Goal: Task Accomplishment & Management: Manage account settings

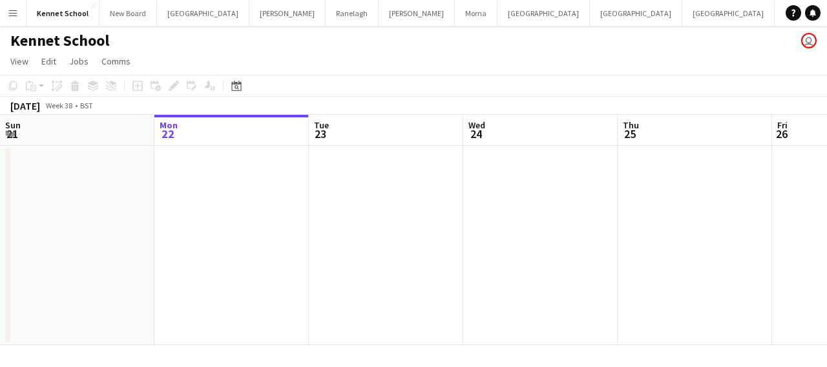
click at [8, 16] on app-icon "Menu" at bounding box center [13, 13] width 10 height 10
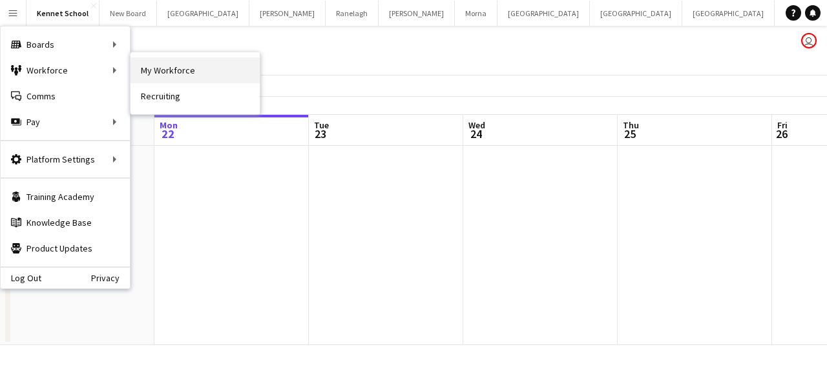
click at [174, 74] on link "My Workforce" at bounding box center [194, 70] width 129 height 26
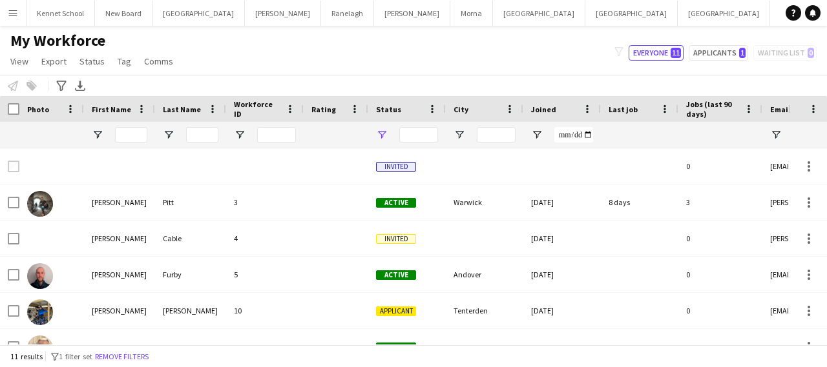
type input "**********"
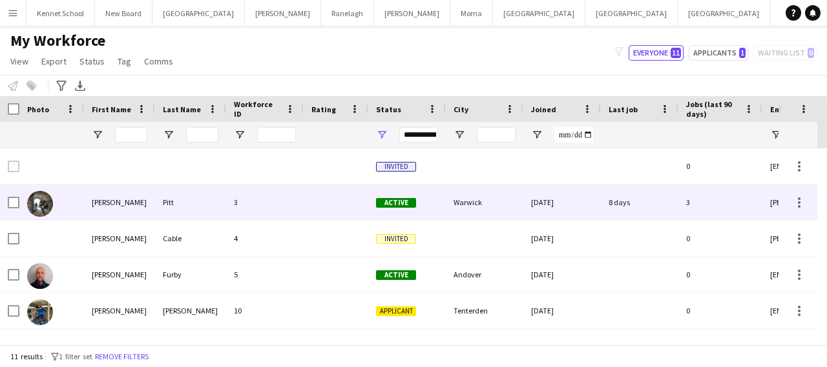
click at [276, 200] on div "3" at bounding box center [264, 203] width 77 height 36
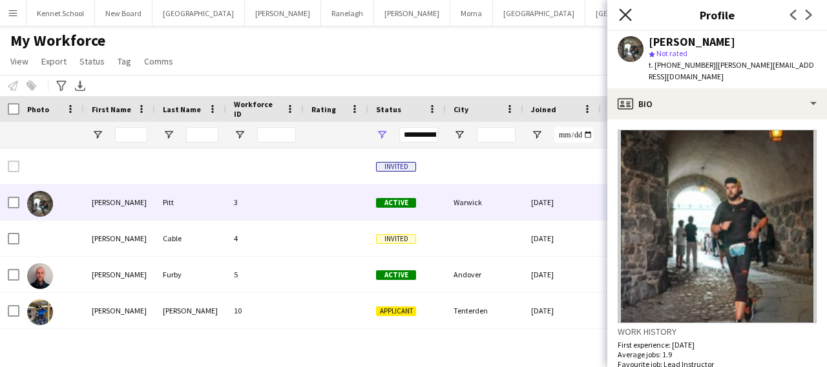
click at [625, 20] on icon "Close pop-in" at bounding box center [625, 14] width 12 height 12
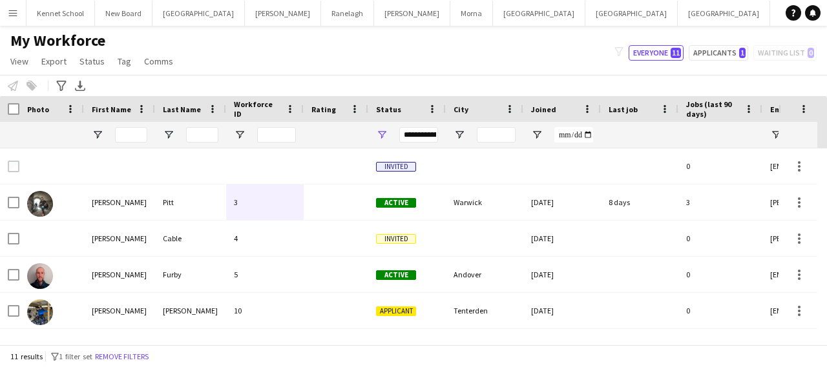
click at [12, 8] on app-icon "Menu" at bounding box center [13, 13] width 10 height 10
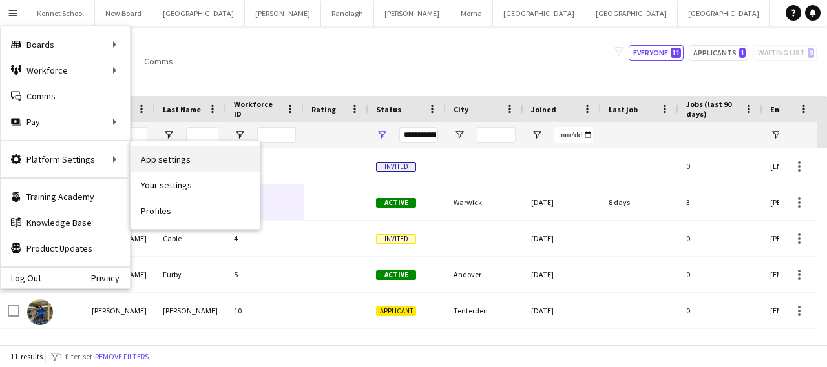
click at [153, 155] on link "App settings" at bounding box center [194, 160] width 129 height 26
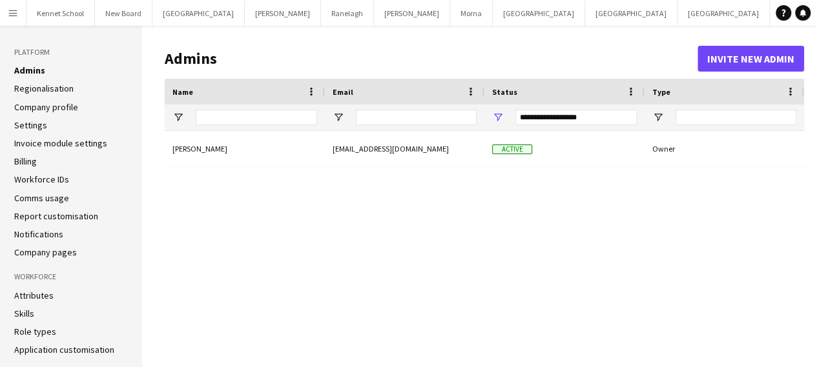
click at [47, 107] on link "Company profile" at bounding box center [46, 107] width 64 height 12
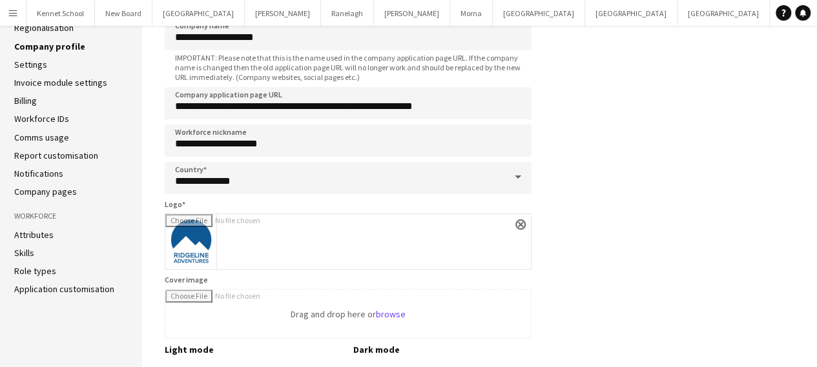
scroll to position [65, 0]
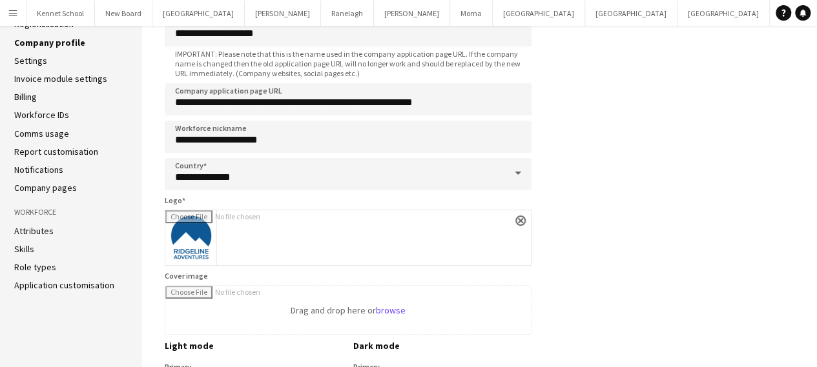
click at [26, 287] on link "Application customisation" at bounding box center [64, 286] width 100 height 12
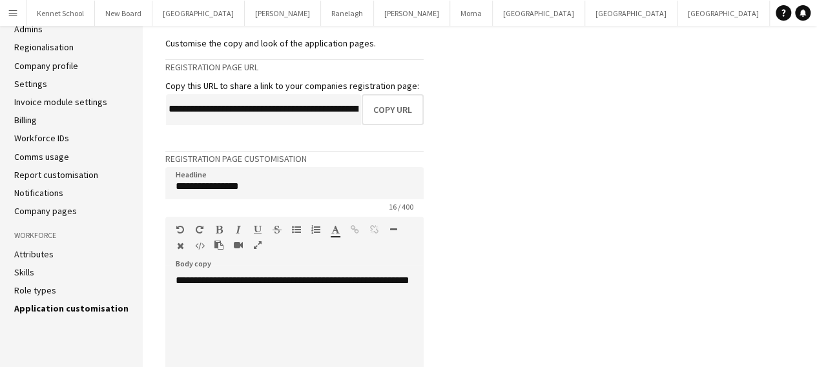
scroll to position [39, 0]
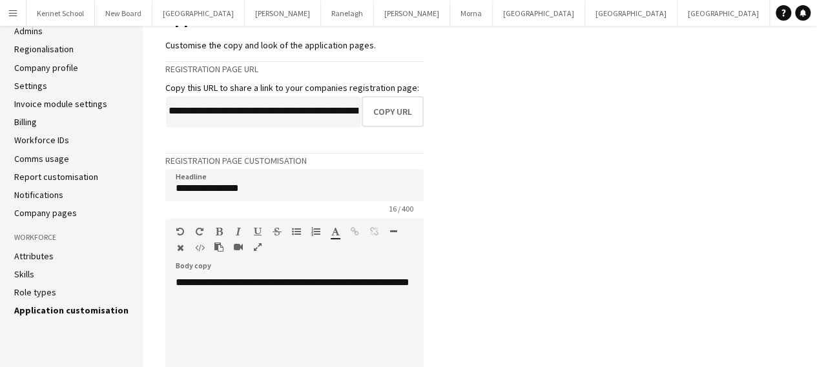
click at [56, 212] on link "Company pages" at bounding box center [45, 213] width 63 height 12
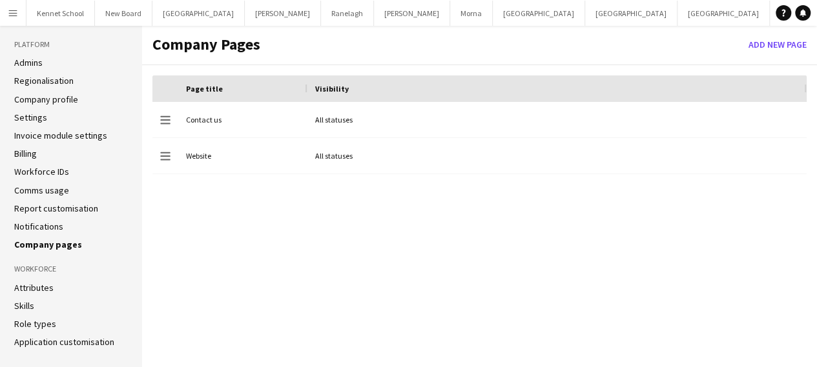
scroll to position [15, 0]
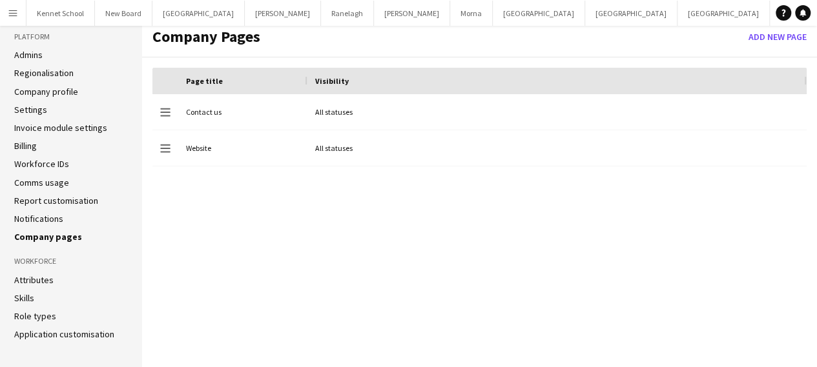
click at [44, 221] on link "Notifications" at bounding box center [38, 219] width 49 height 12
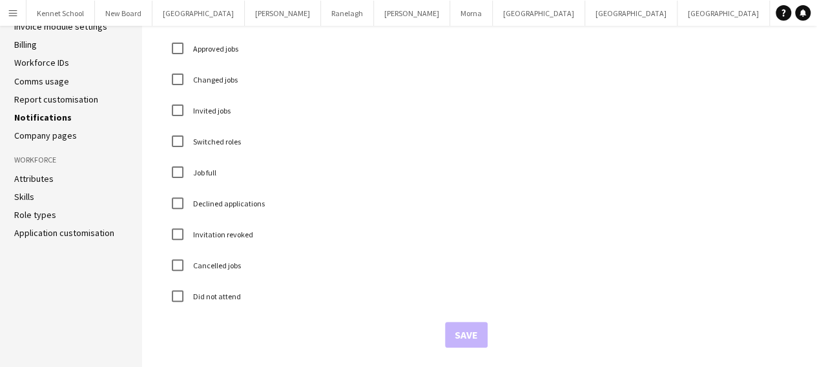
scroll to position [52, 0]
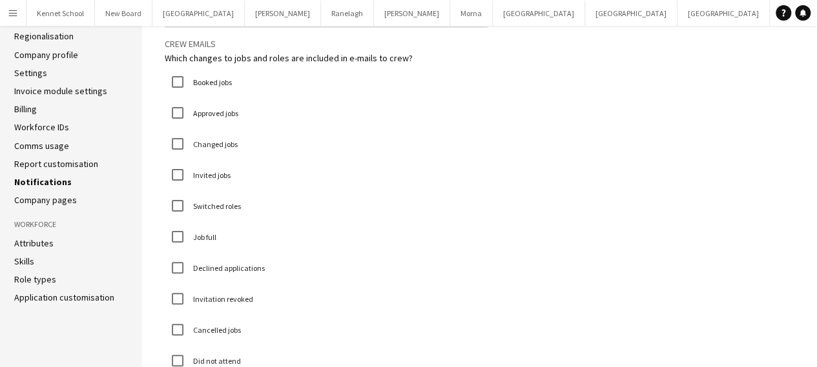
click at [30, 164] on link "Report customisation" at bounding box center [56, 164] width 84 height 12
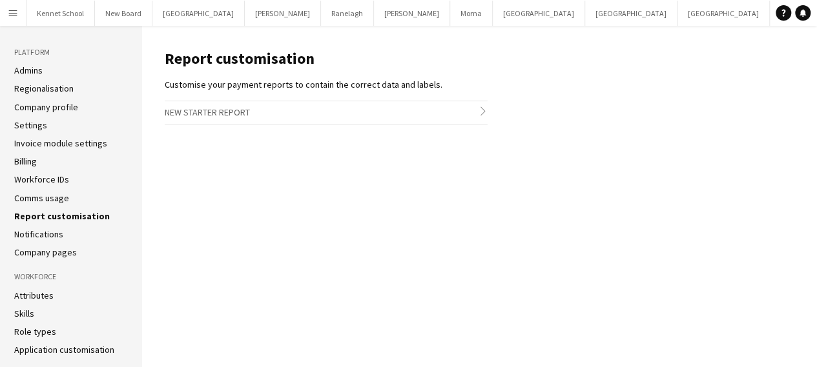
click at [39, 195] on link "Comms usage" at bounding box center [41, 198] width 55 height 12
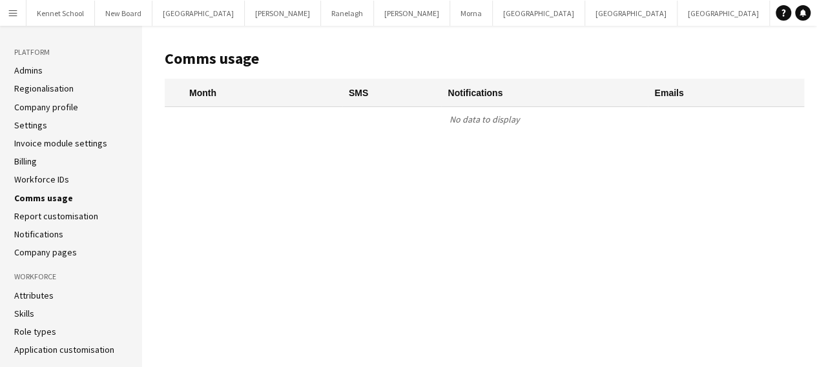
click at [46, 172] on ul "Admins Regionalisation Company profile Settings Invoice module settings Billing…" at bounding box center [71, 162] width 114 height 194
click at [46, 176] on link "Workforce IDs" at bounding box center [41, 180] width 55 height 12
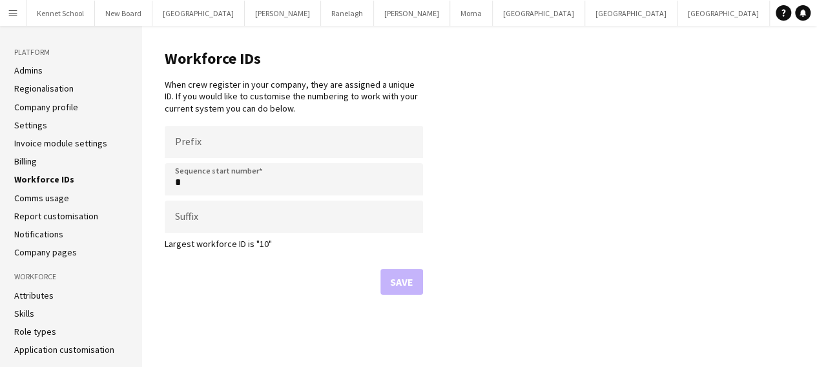
click at [46, 161] on li "Billing" at bounding box center [71, 162] width 114 height 12
click at [31, 162] on link "Billing" at bounding box center [25, 162] width 23 height 12
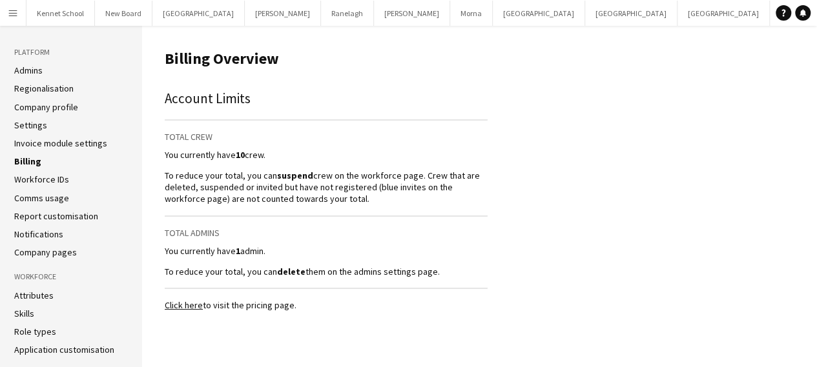
click at [61, 144] on link "Invoice module settings" at bounding box center [60, 144] width 93 height 12
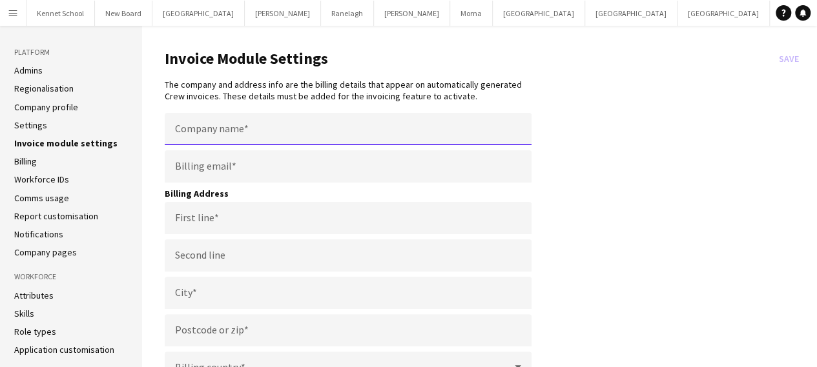
click at [359, 131] on input "Company name" at bounding box center [348, 129] width 367 height 32
type input "**********"
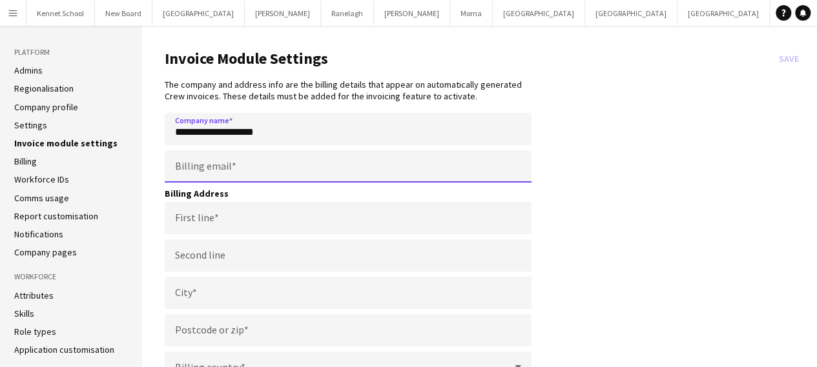
type input "**********"
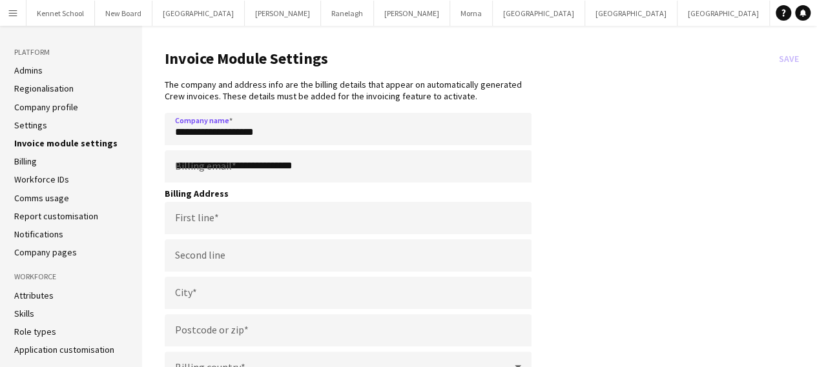
type input "**********"
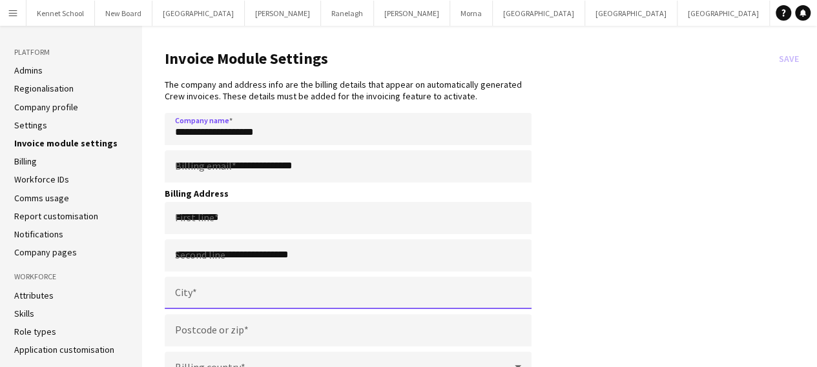
type input "*******"
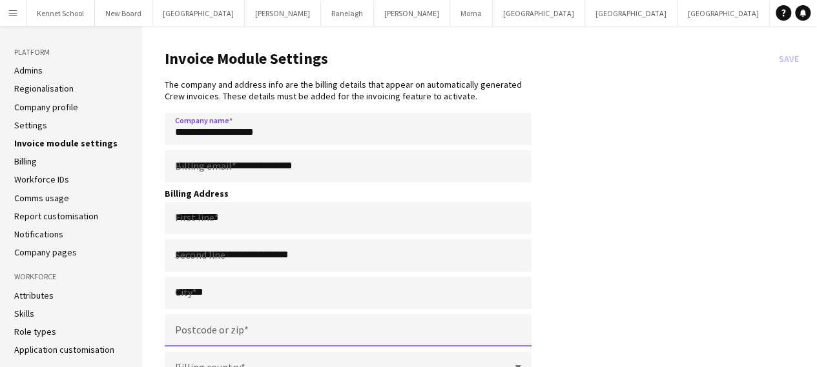
type input "********"
type input "**********"
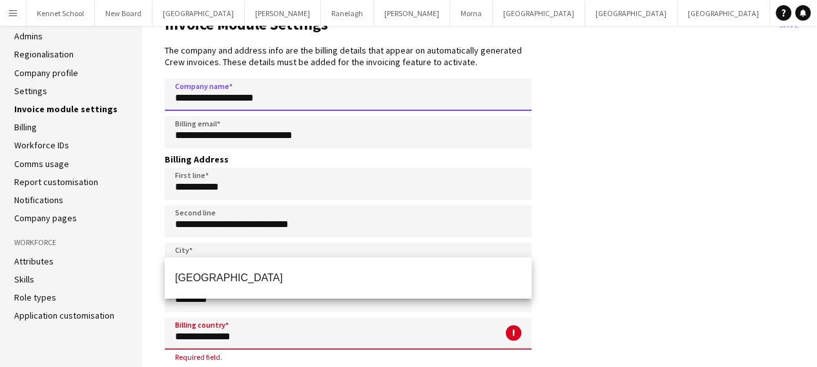
scroll to position [53, 0]
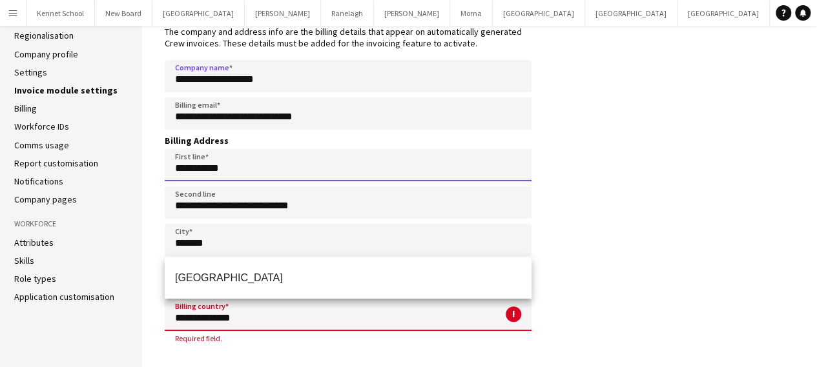
click at [260, 163] on input "**********" at bounding box center [348, 165] width 367 height 32
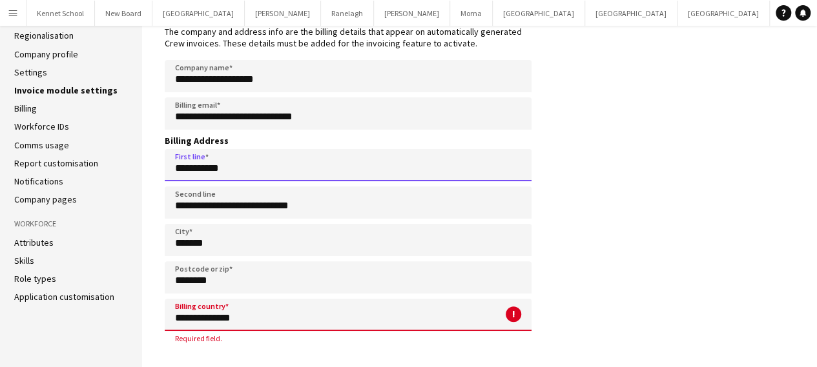
drag, startPoint x: 260, startPoint y: 163, endPoint x: 126, endPoint y: 167, distance: 133.7
click at [126, 167] on div "**********" at bounding box center [408, 170] width 817 height 395
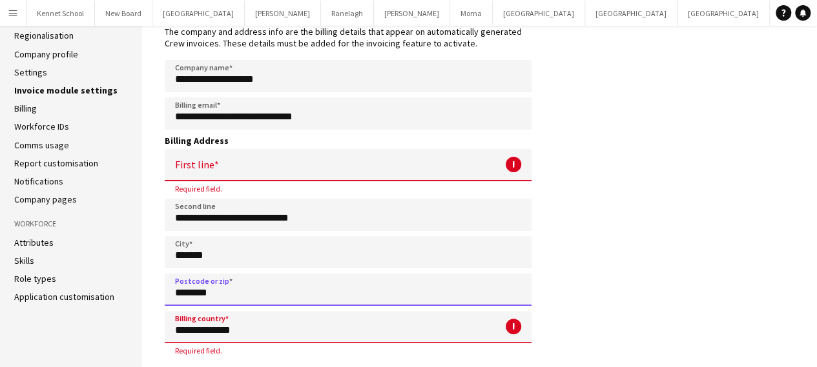
drag, startPoint x: 226, startPoint y: 286, endPoint x: 130, endPoint y: 288, distance: 95.6
click at [130, 288] on div "**********" at bounding box center [408, 176] width 817 height 407
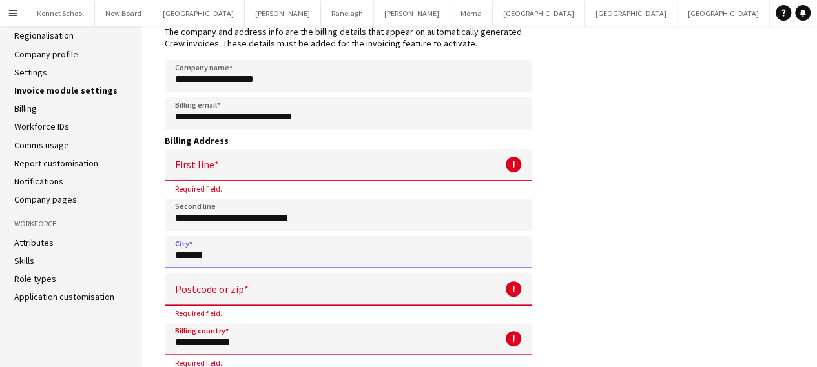
drag, startPoint x: 274, startPoint y: 243, endPoint x: 79, endPoint y: 239, distance: 195.0
click at [82, 240] on div "**********" at bounding box center [408, 183] width 817 height 420
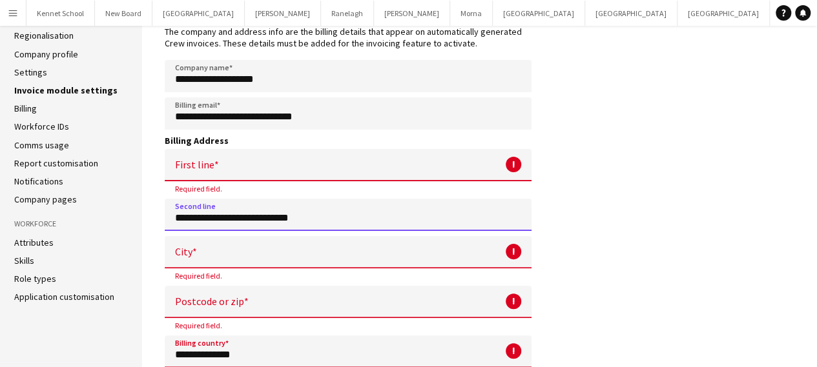
drag, startPoint x: 364, startPoint y: 220, endPoint x: 147, endPoint y: 212, distance: 217.8
click at [147, 212] on main "**********" at bounding box center [479, 189] width 675 height 432
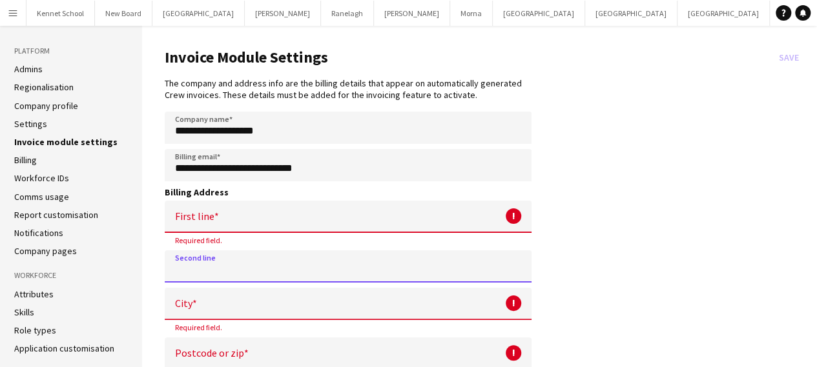
scroll to position [0, 0]
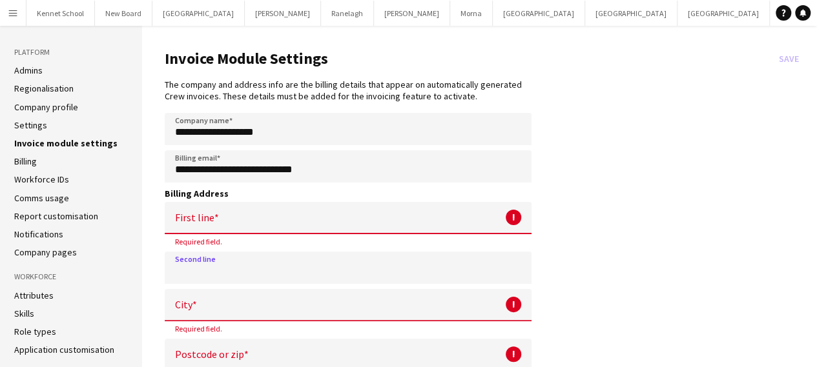
click at [15, 17] on app-icon "Menu" at bounding box center [13, 13] width 10 height 10
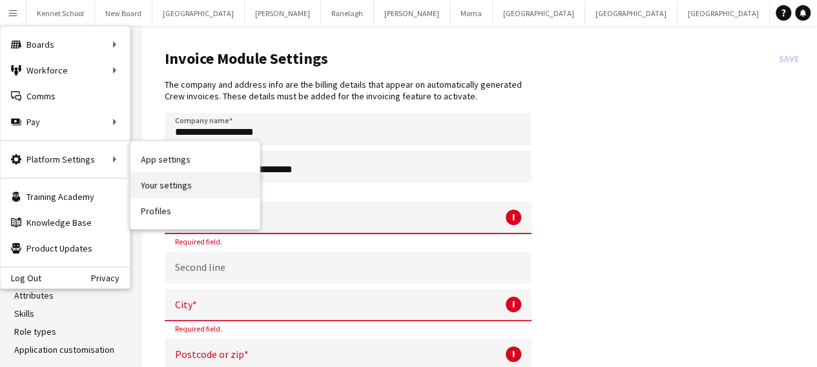
click at [183, 184] on link "Your settings" at bounding box center [194, 185] width 129 height 26
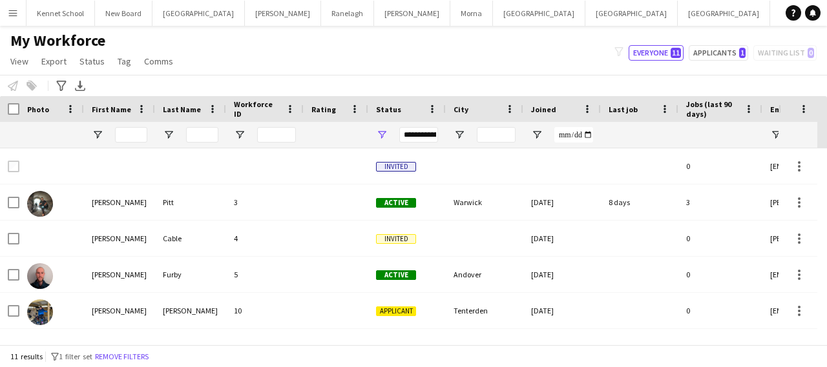
click at [15, 5] on button "Menu" at bounding box center [13, 13] width 26 height 26
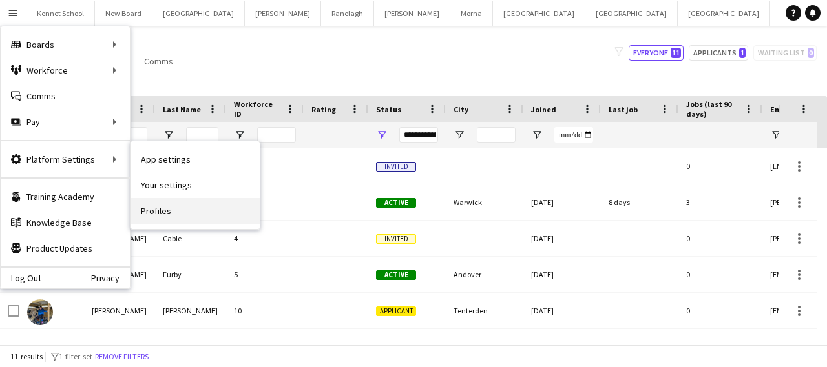
click at [161, 207] on link "Profiles" at bounding box center [194, 211] width 129 height 26
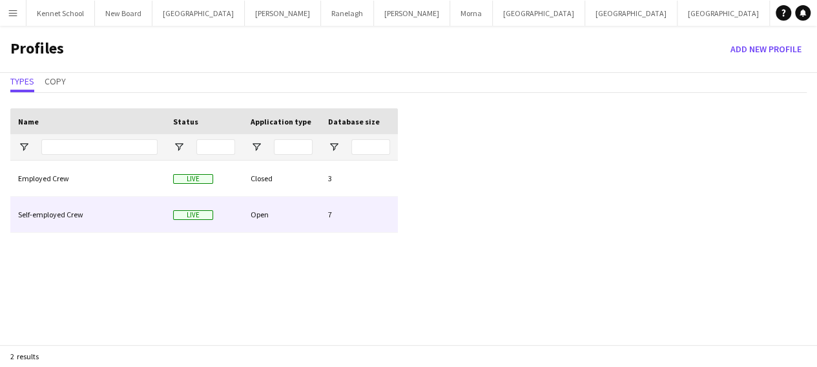
click at [70, 219] on div "Self-employed Crew" at bounding box center [87, 215] width 155 height 36
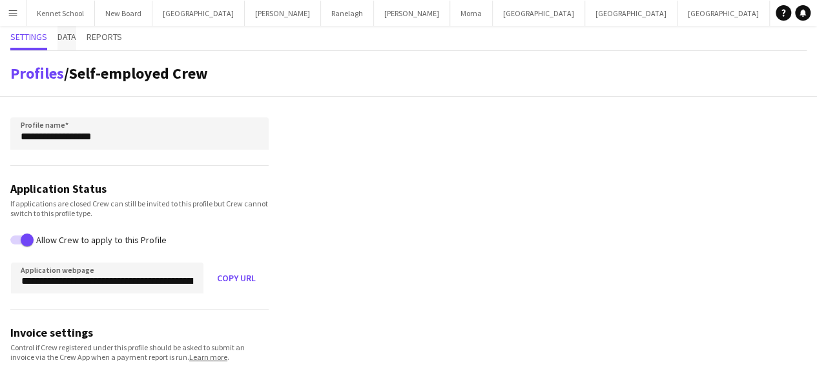
click at [71, 37] on span "Data" at bounding box center [66, 36] width 19 height 9
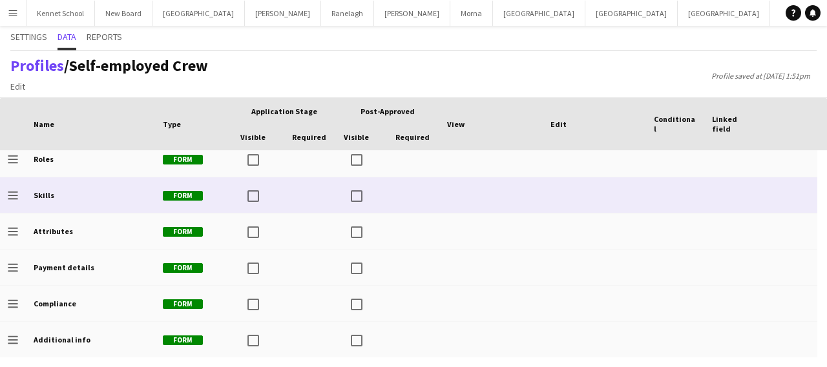
scroll to position [262, 0]
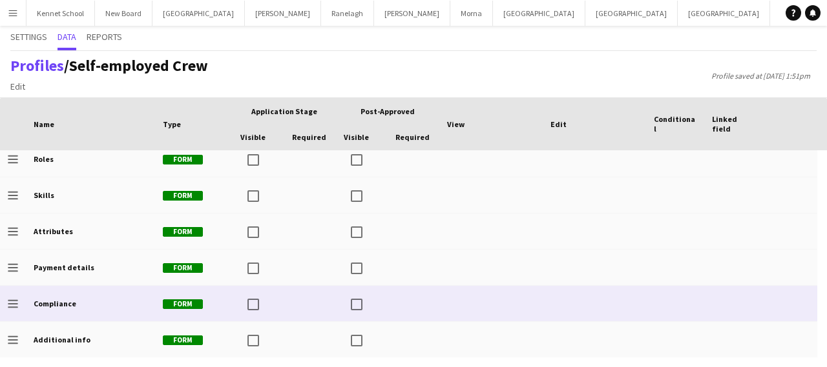
click at [46, 303] on b "Compliance" at bounding box center [55, 304] width 43 height 10
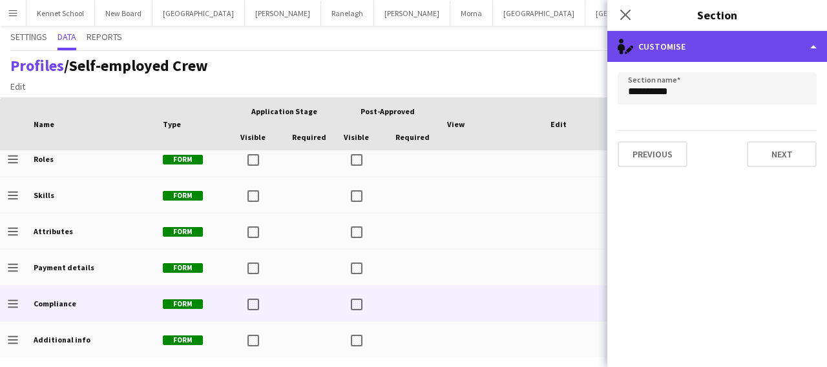
click at [688, 44] on div "single-neutral-actions-edit-1 Customise" at bounding box center [717, 46] width 220 height 31
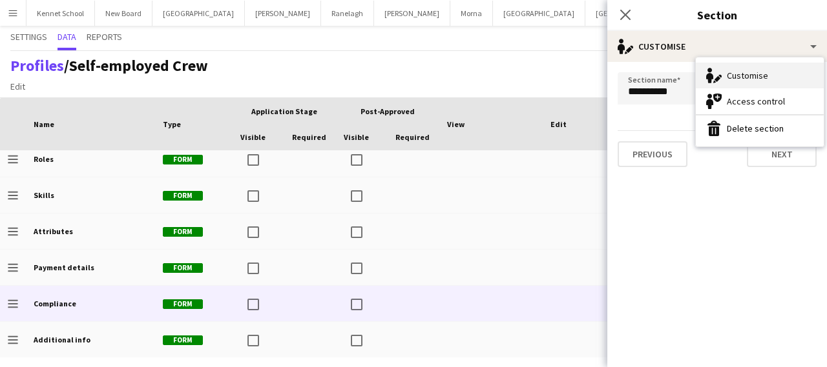
click at [766, 79] on div "Customise Customise" at bounding box center [759, 76] width 128 height 26
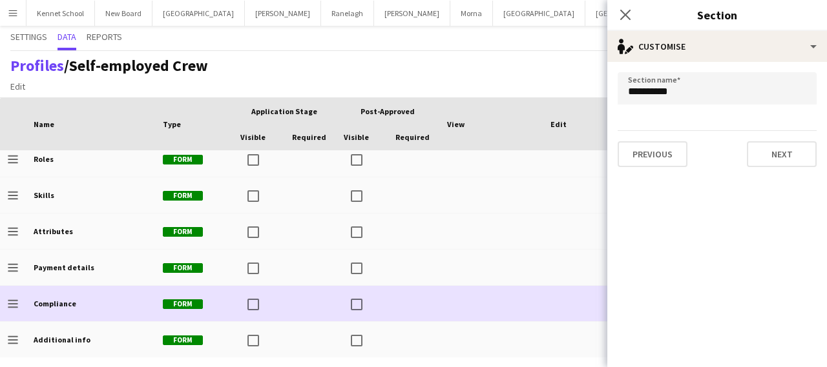
click at [12, 302] on icon "Drag to change order" at bounding box center [13, 304] width 10 height 10
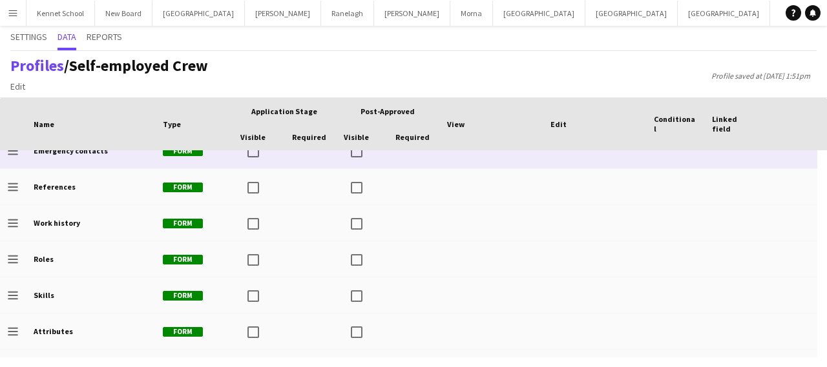
scroll to position [0, 0]
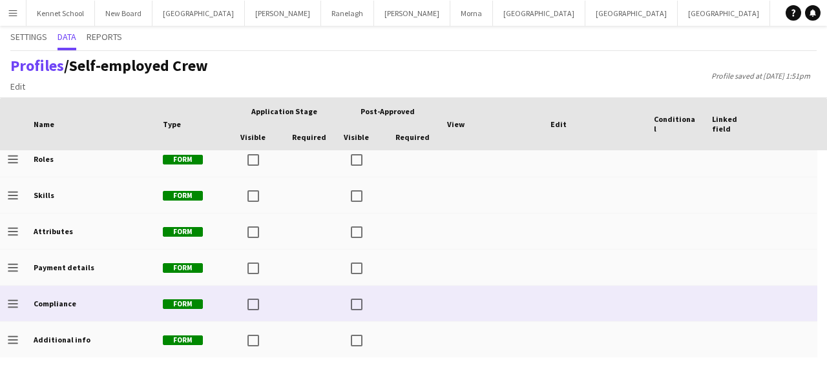
click at [594, 303] on div at bounding box center [593, 304] width 103 height 36
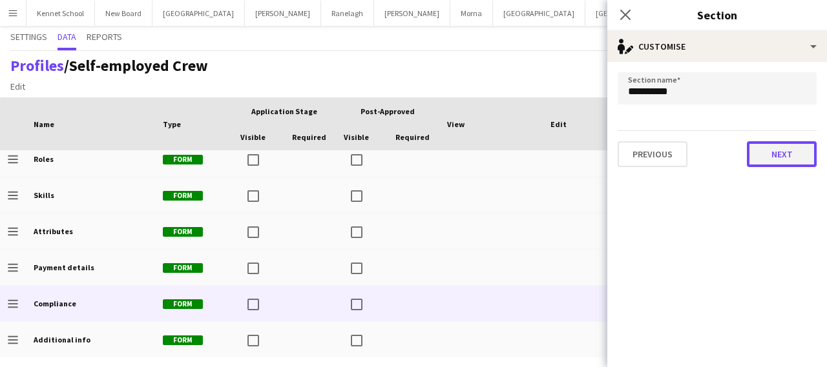
click at [776, 148] on button "Next" at bounding box center [781, 154] width 70 height 26
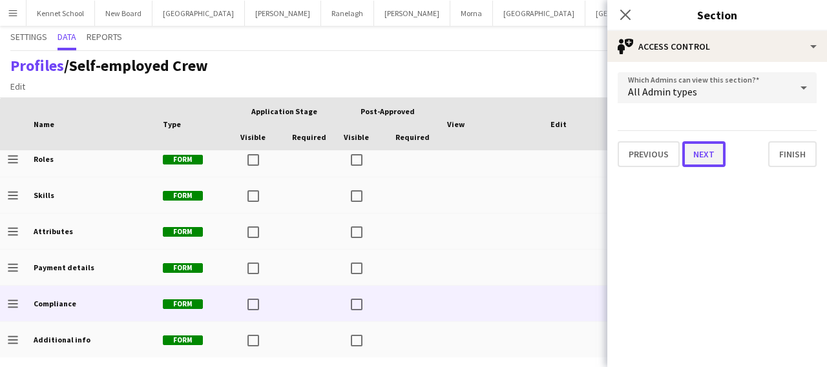
click at [696, 152] on button "Next" at bounding box center [703, 154] width 43 height 26
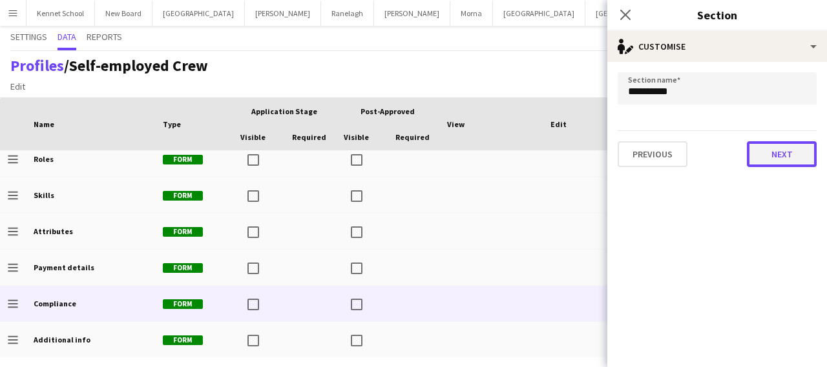
click at [772, 161] on button "Next" at bounding box center [781, 154] width 70 height 26
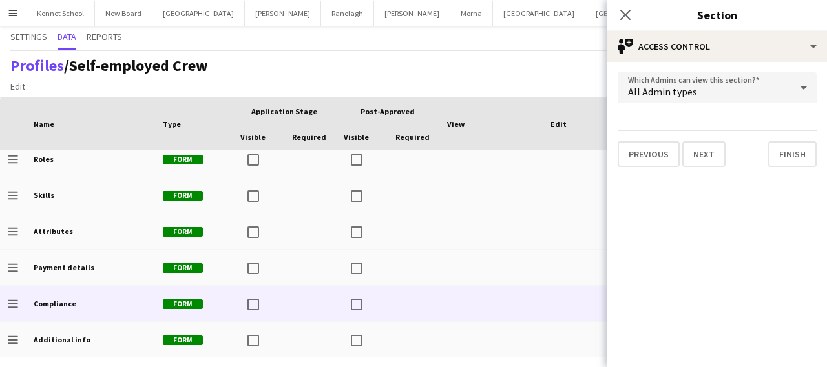
click at [406, 59] on div "Profiles / Self-employed Crew Edit Add section Profile saved at 8th Sep 1:51pm" at bounding box center [413, 74] width 827 height 47
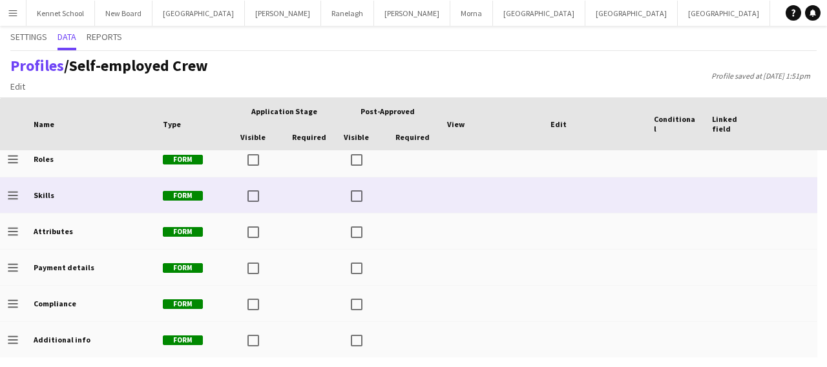
click at [13, 198] on icon at bounding box center [13, 198] width 10 height 1
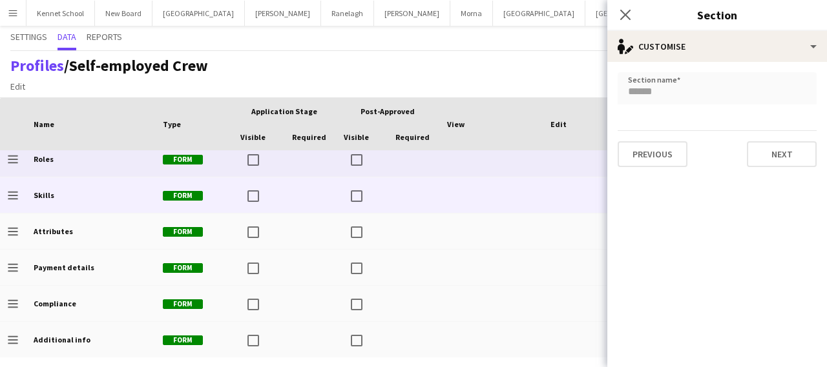
click at [40, 163] on b "Roles" at bounding box center [44, 159] width 20 height 10
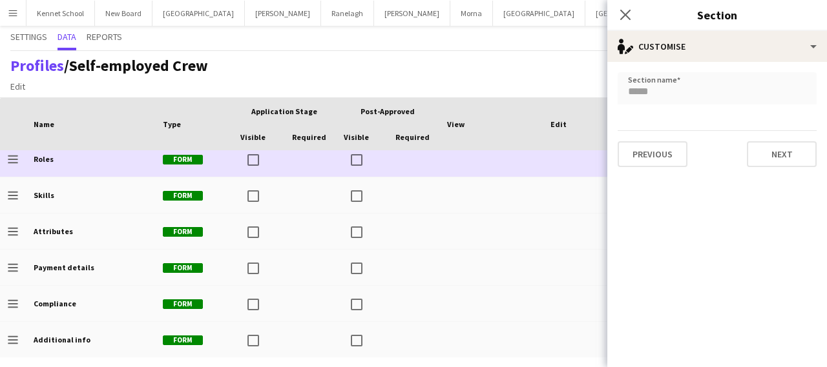
click at [45, 159] on b "Roles" at bounding box center [44, 159] width 20 height 10
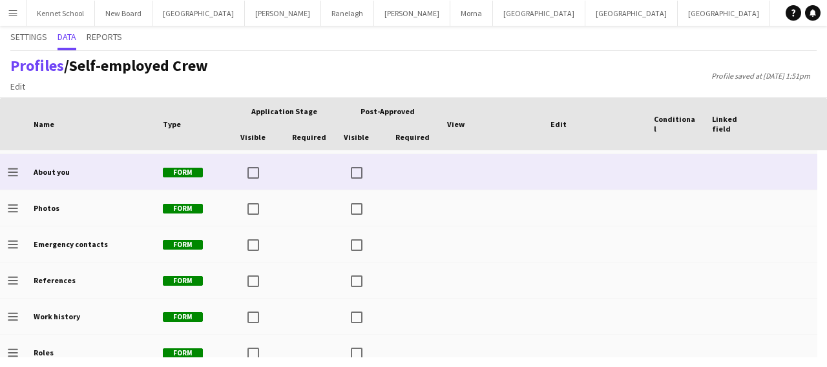
scroll to position [133, 0]
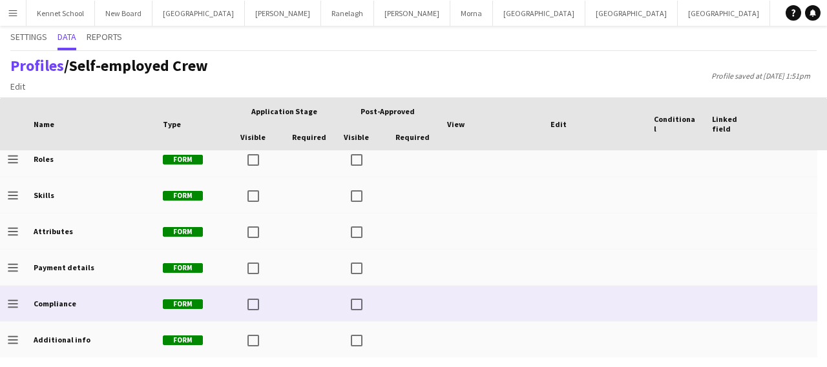
click at [46, 302] on b "Compliance" at bounding box center [55, 304] width 43 height 10
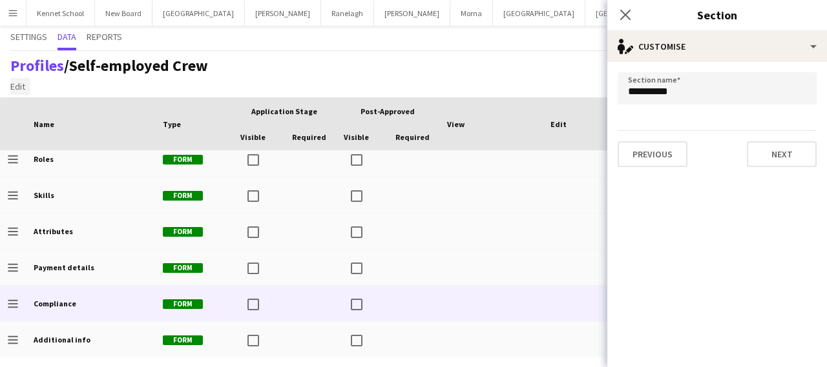
click at [17, 83] on span "Edit" at bounding box center [17, 87] width 15 height 12
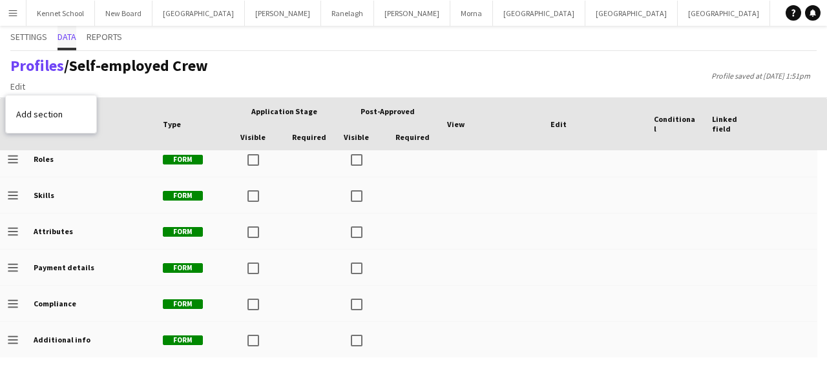
click at [61, 39] on span "Data" at bounding box center [66, 36] width 19 height 9
click at [96, 41] on span "Reports" at bounding box center [105, 36] width 36 height 9
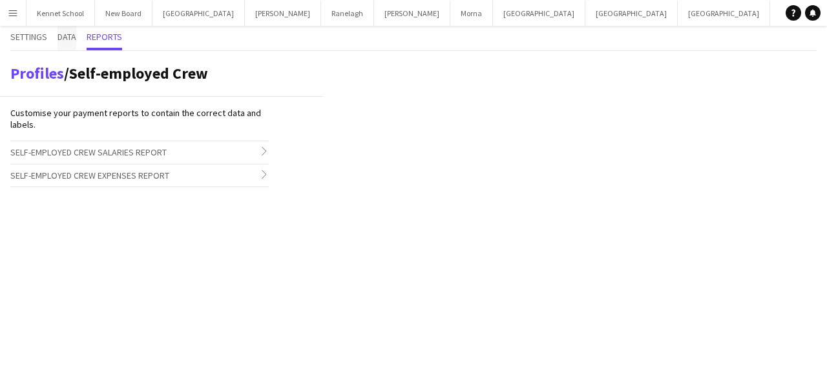
click at [67, 43] on span "Data" at bounding box center [66, 38] width 19 height 25
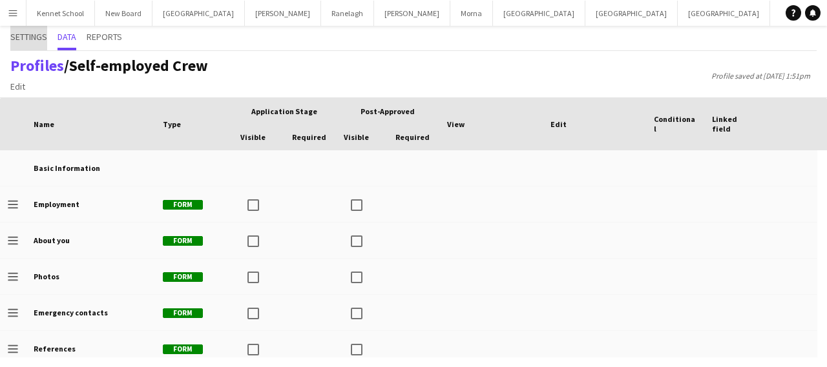
click at [35, 43] on span "Settings" at bounding box center [28, 38] width 37 height 25
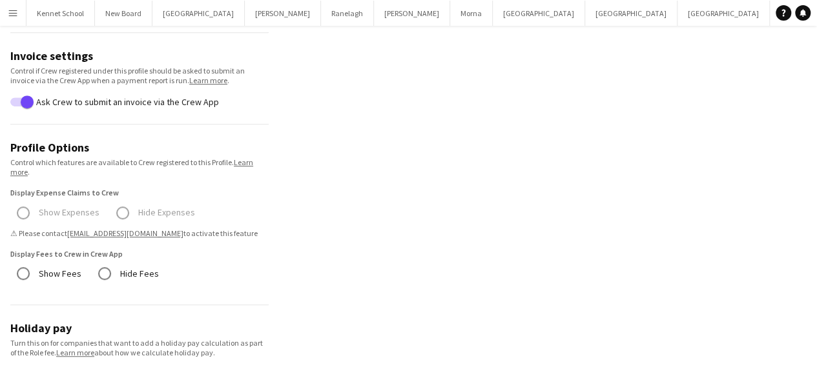
scroll to position [120, 0]
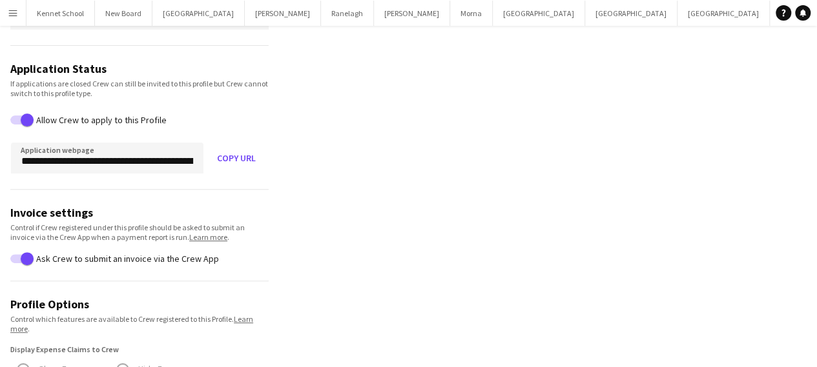
click at [8, 14] on app-icon "Menu" at bounding box center [13, 13] width 10 height 10
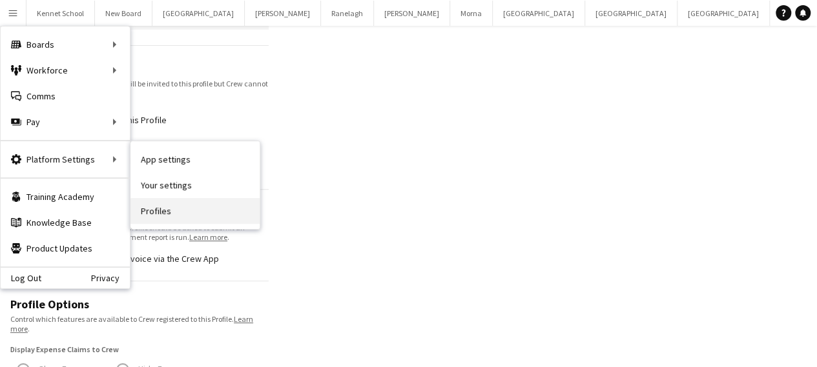
click at [147, 209] on link "Profiles" at bounding box center [194, 211] width 129 height 26
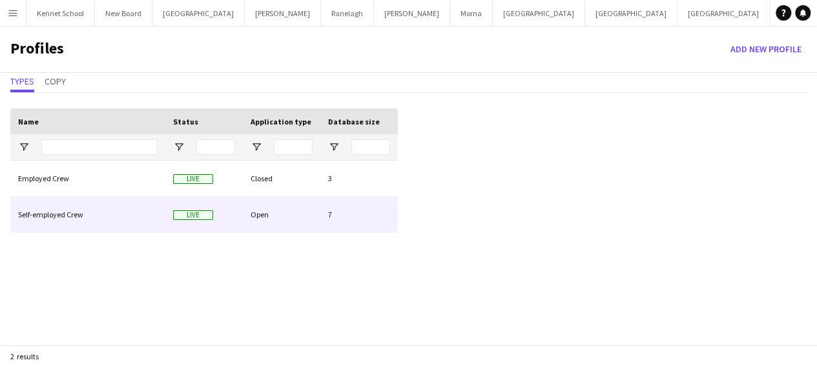
click at [63, 207] on div "Self-employed Crew" at bounding box center [87, 215] width 155 height 36
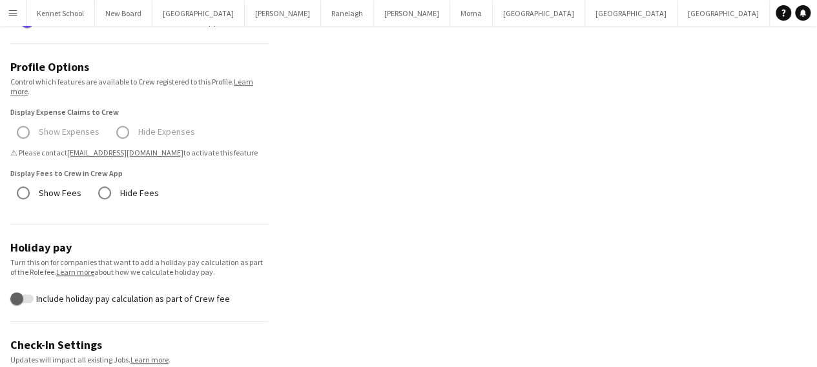
scroll to position [387, 0]
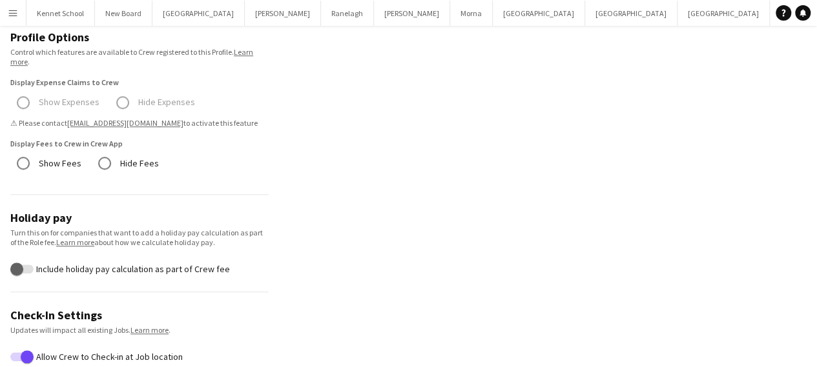
click at [26, 101] on mat-radio-group "Show Expenses Hide Expenses ⚠ Please contact sales@liveforce.co to activate thi…" at bounding box center [139, 112] width 258 height 32
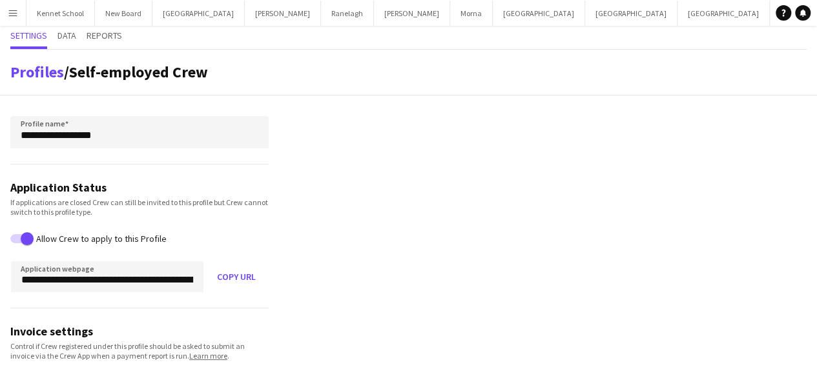
scroll to position [0, 0]
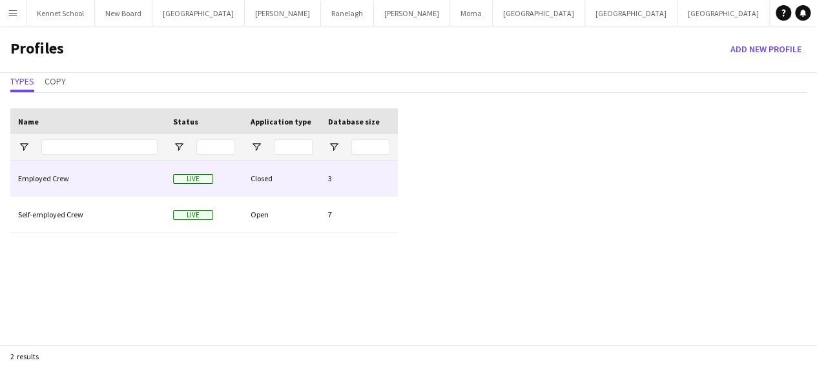
click at [70, 181] on div "Employed Crew" at bounding box center [87, 179] width 155 height 36
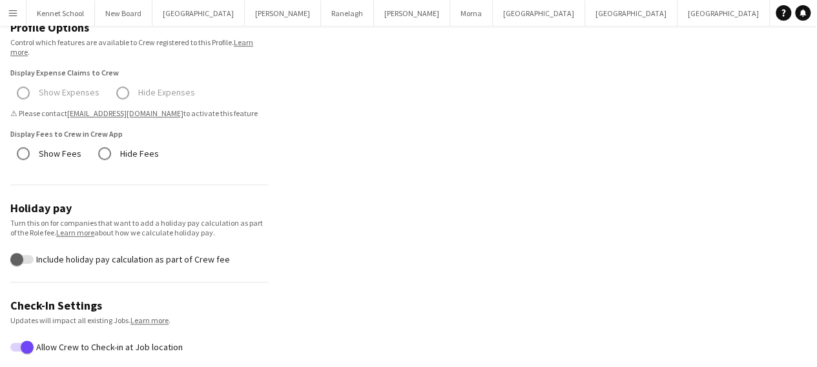
scroll to position [378, 0]
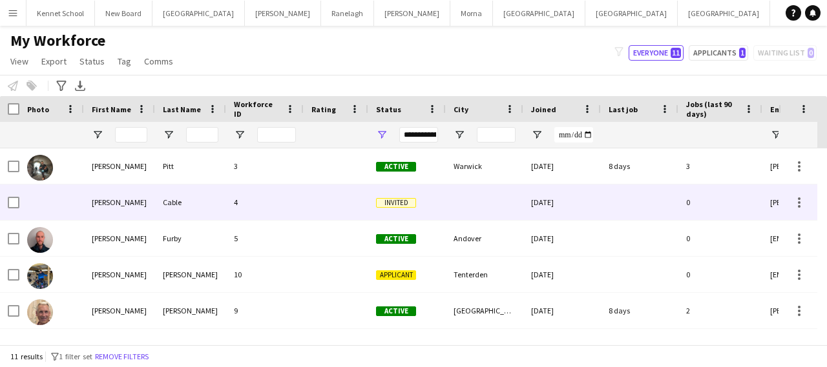
scroll to position [65, 0]
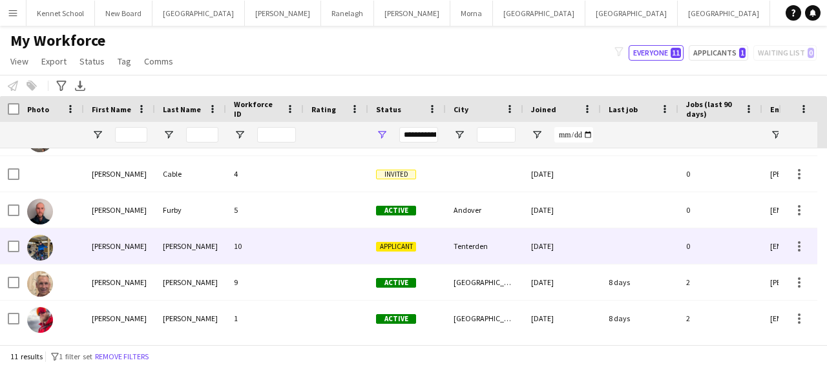
click at [391, 243] on span "Applicant" at bounding box center [396, 247] width 40 height 10
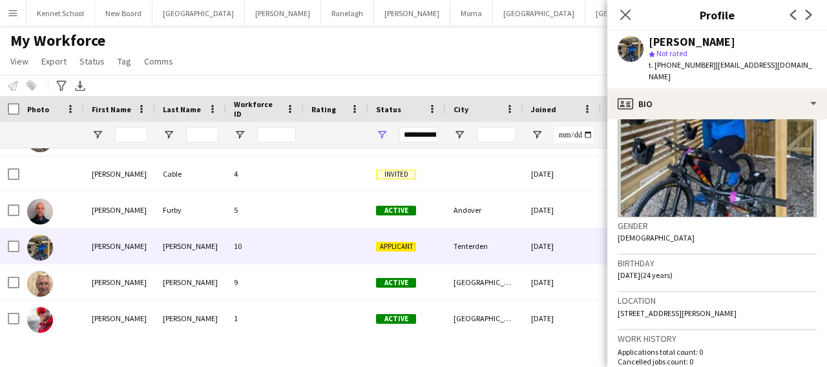
scroll to position [0, 0]
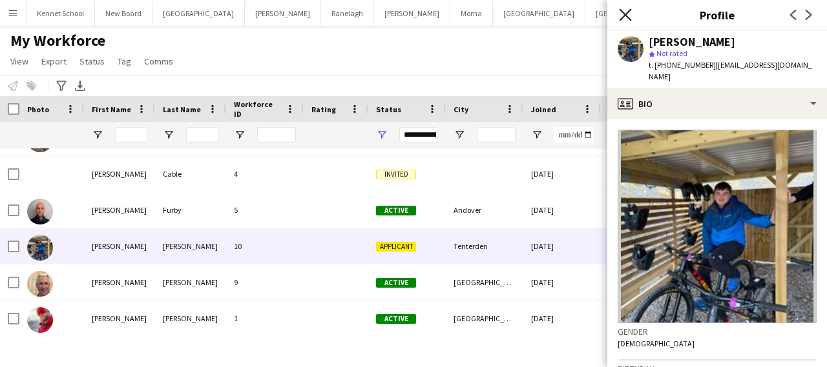
click at [628, 20] on icon "Close pop-in" at bounding box center [625, 14] width 12 height 12
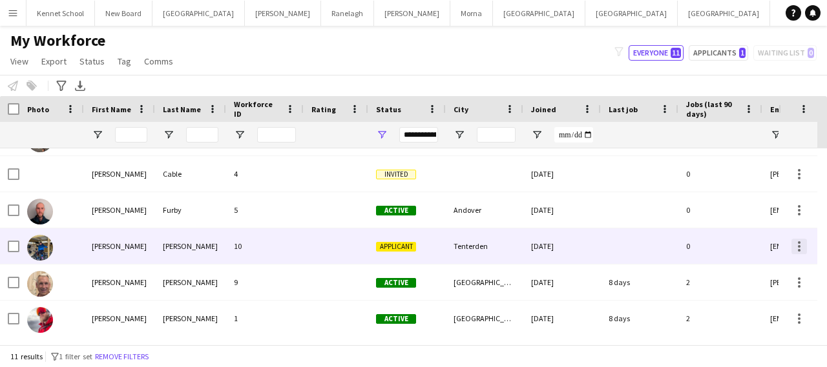
click at [792, 245] on div at bounding box center [798, 246] width 15 height 15
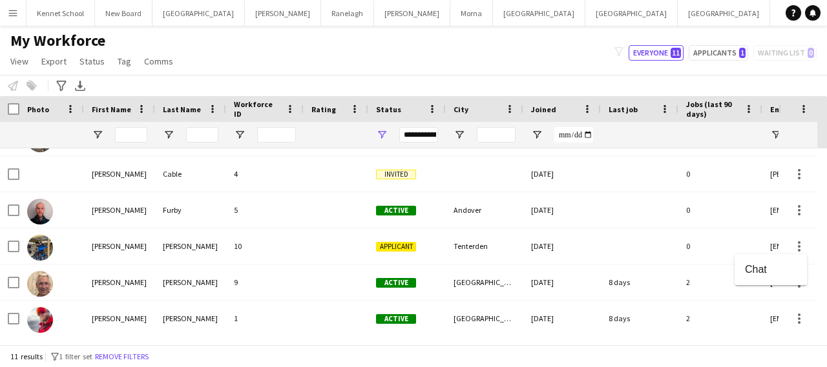
click at [7, 250] on div at bounding box center [413, 183] width 827 height 367
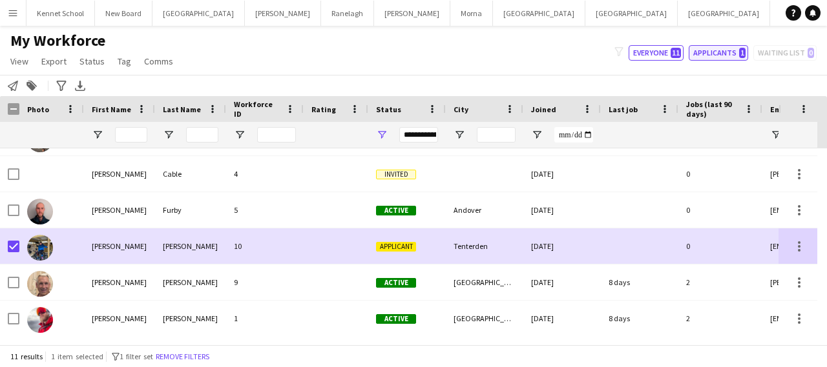
click at [722, 47] on button "Applicants 1" at bounding box center [717, 52] width 59 height 15
type input "**********"
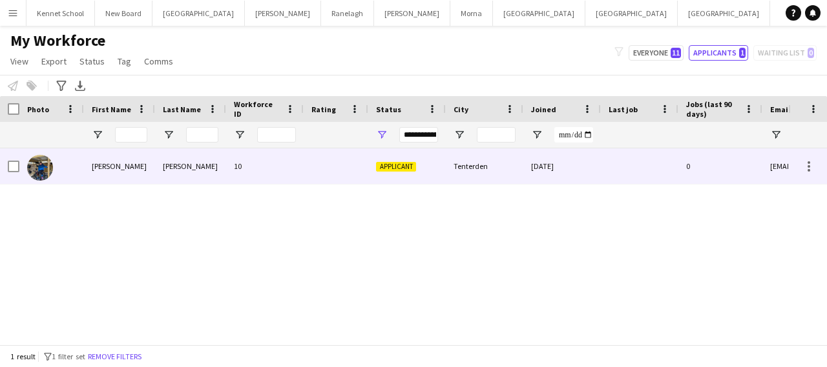
click at [427, 171] on div "Applicant" at bounding box center [406, 167] width 77 height 36
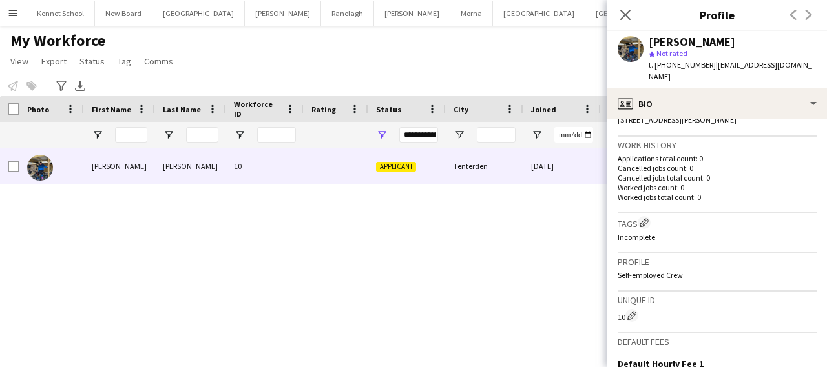
scroll to position [493, 0]
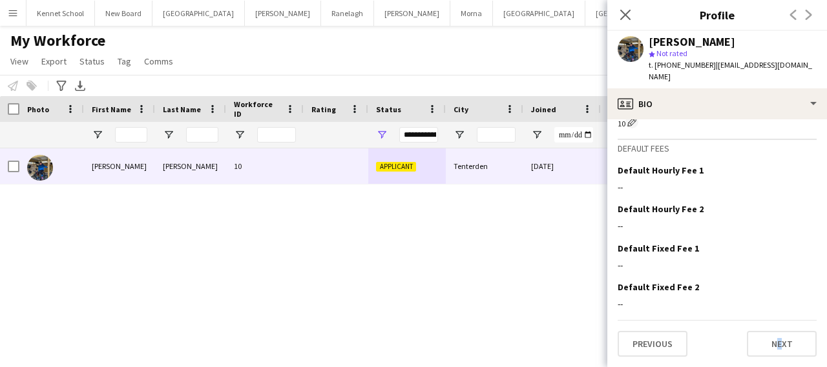
click at [765, 360] on app-crew-profile-bio "Gender Male Birthday 05-11-2000 (24 years) Location 48 Colonel Stephens Way, Te…" at bounding box center [717, 243] width 220 height 248
click at [770, 349] on button "Next" at bounding box center [781, 344] width 70 height 26
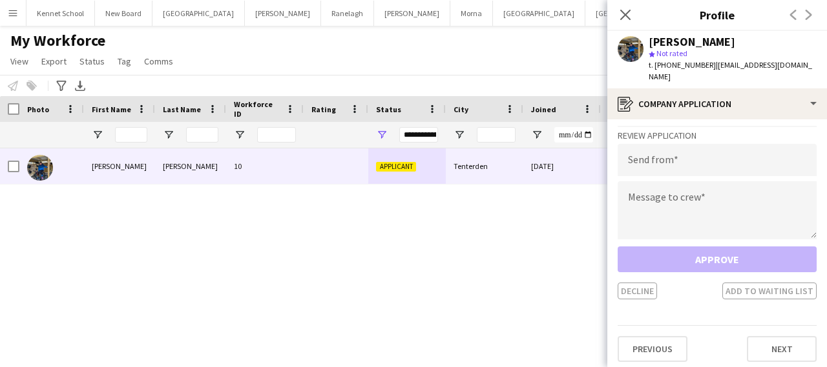
scroll to position [0, 0]
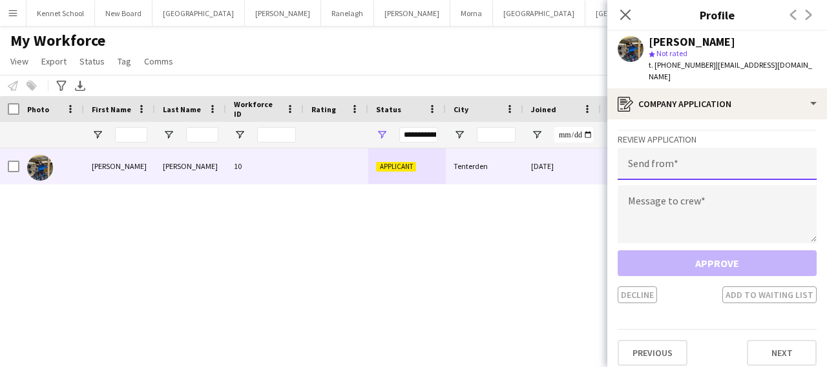
click at [692, 158] on input "email" at bounding box center [716, 164] width 199 height 32
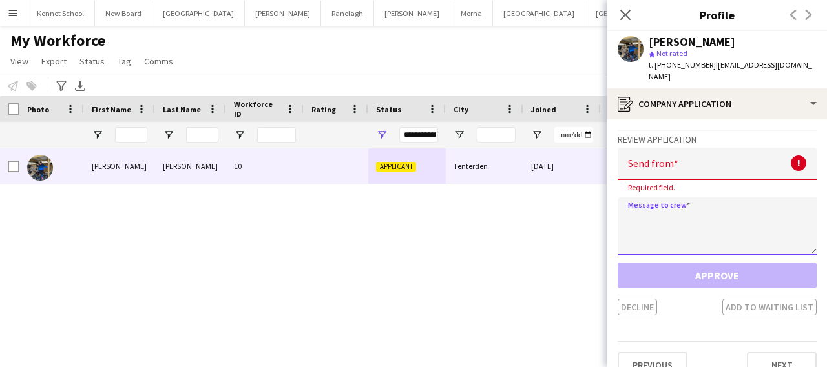
click at [664, 220] on textarea at bounding box center [716, 227] width 199 height 58
click at [664, 152] on input "email" at bounding box center [716, 164] width 199 height 32
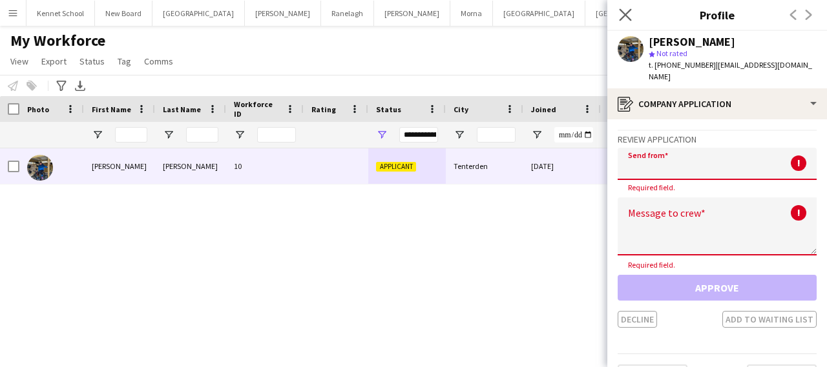
click at [620, 22] on app-icon "Close pop-in" at bounding box center [625, 15] width 19 height 19
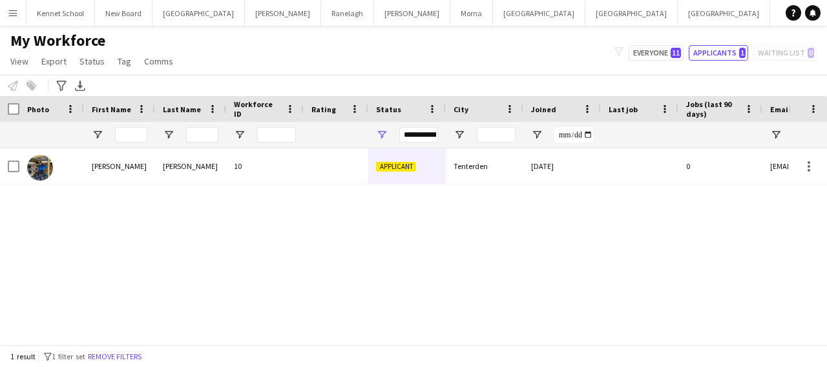
click at [8, 23] on button "Menu" at bounding box center [13, 13] width 26 height 26
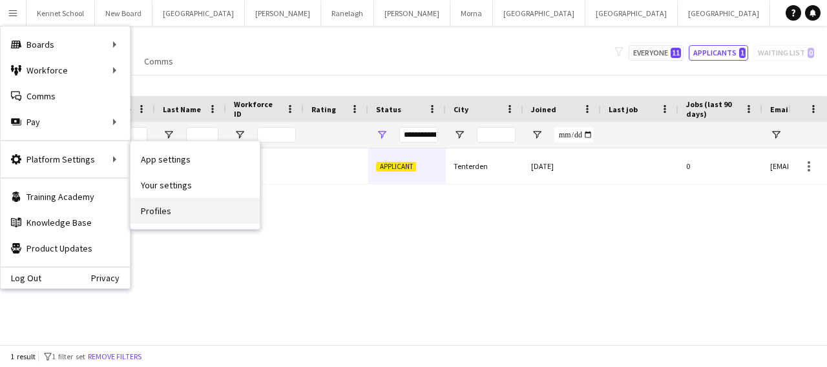
click at [174, 207] on link "Profiles" at bounding box center [194, 211] width 129 height 26
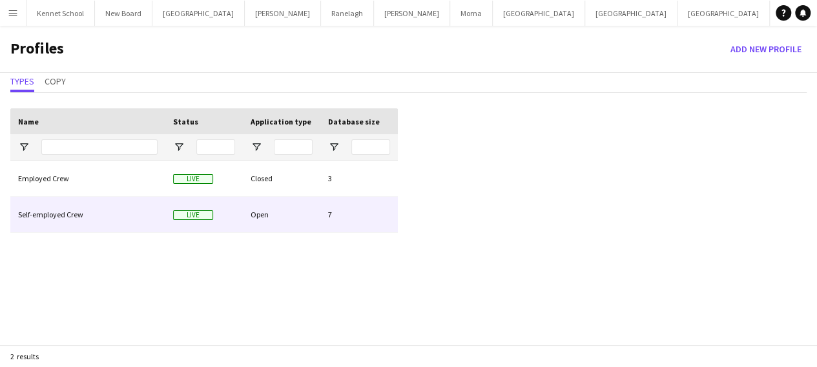
click at [91, 203] on div "Self-employed Crew" at bounding box center [87, 215] width 155 height 36
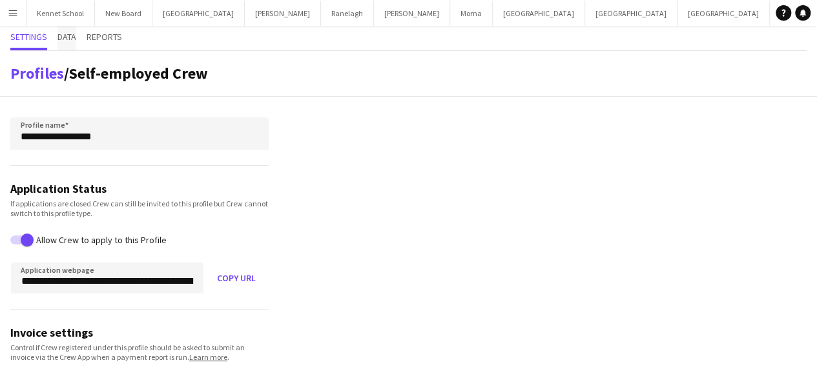
click at [67, 38] on span "Data" at bounding box center [66, 36] width 19 height 9
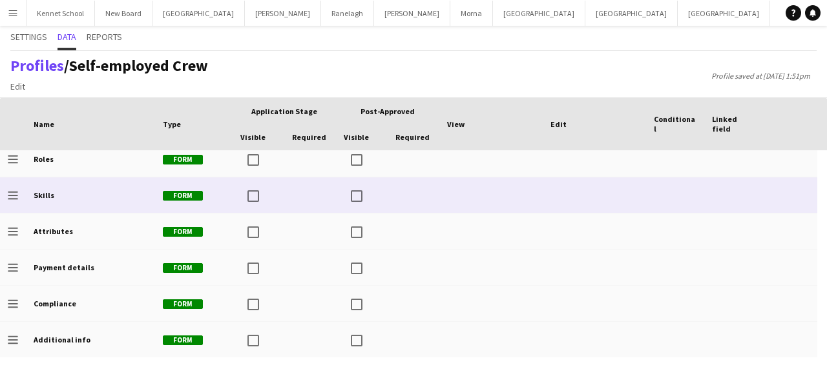
scroll to position [262, 0]
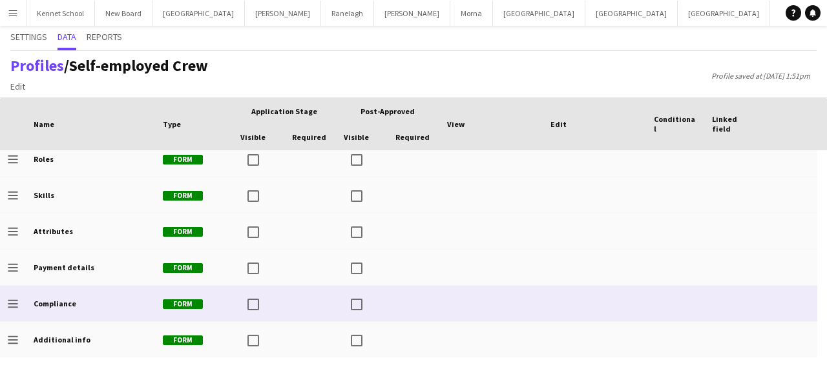
click at [105, 303] on div "Compliance" at bounding box center [90, 304] width 129 height 36
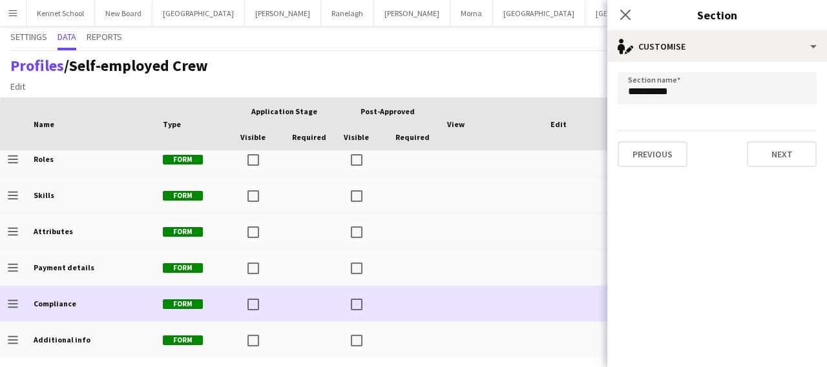
click at [180, 303] on span "Form" at bounding box center [183, 305] width 40 height 10
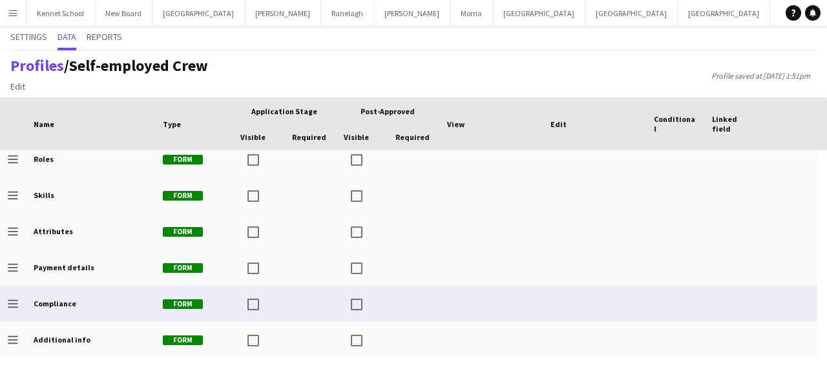
click at [180, 303] on span "Form" at bounding box center [183, 305] width 40 height 10
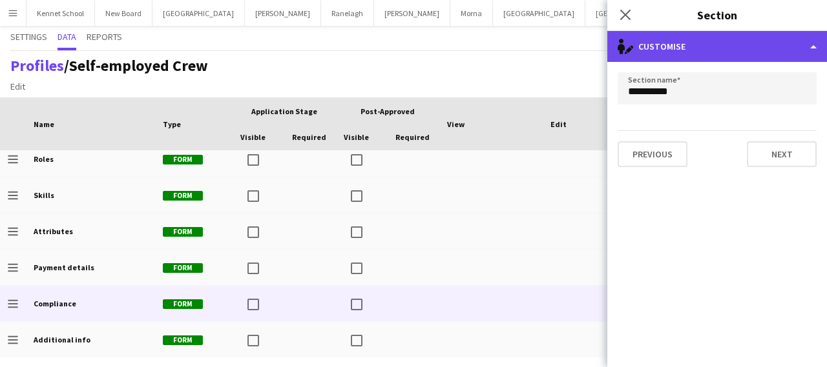
click at [703, 55] on div "single-neutral-actions-edit-1 Customise" at bounding box center [717, 46] width 220 height 31
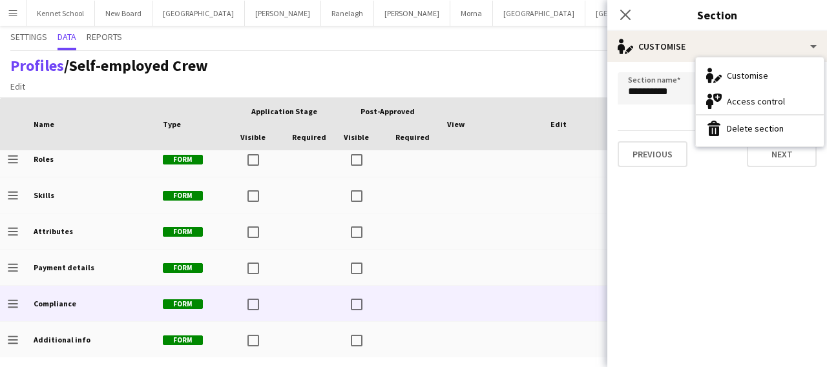
click at [720, 72] on icon "Customise" at bounding box center [713, 75] width 15 height 15
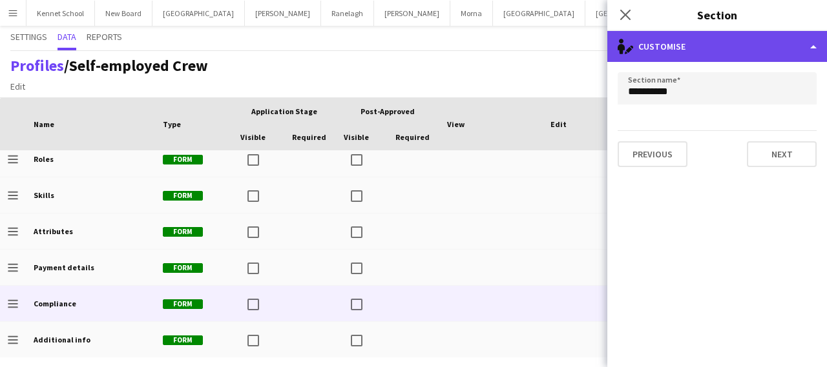
click at [684, 48] on div "single-neutral-actions-edit-1 Customise" at bounding box center [717, 46] width 220 height 31
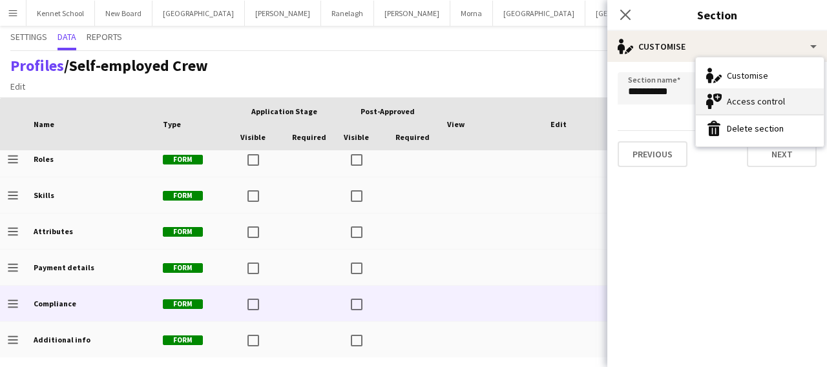
click at [721, 101] on div "Access control Access control" at bounding box center [759, 101] width 128 height 26
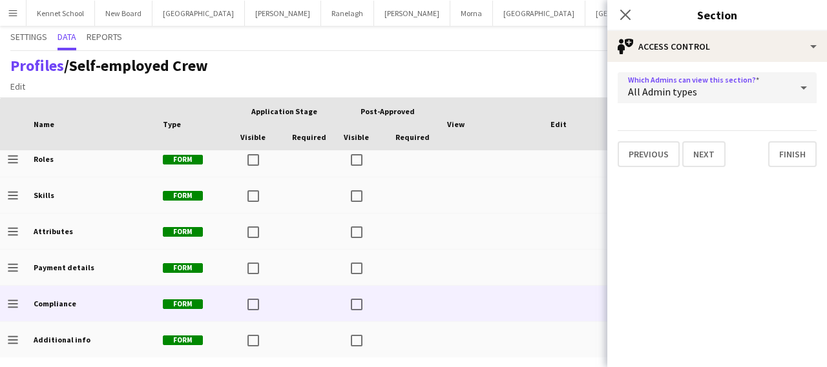
click at [707, 92] on div "All Admin types" at bounding box center [703, 87] width 173 height 31
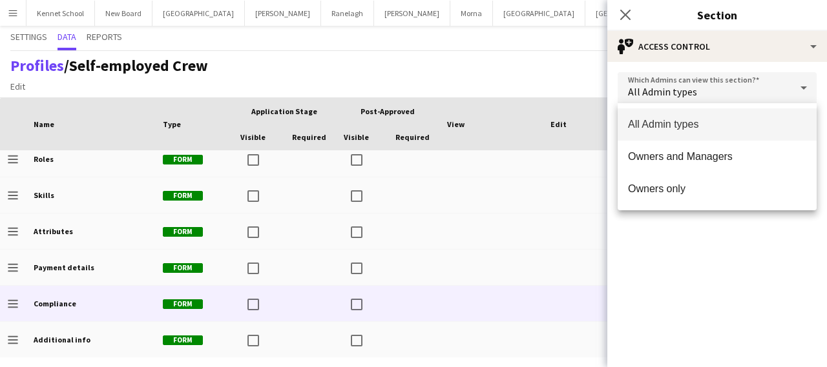
click at [707, 92] on div at bounding box center [413, 183] width 827 height 367
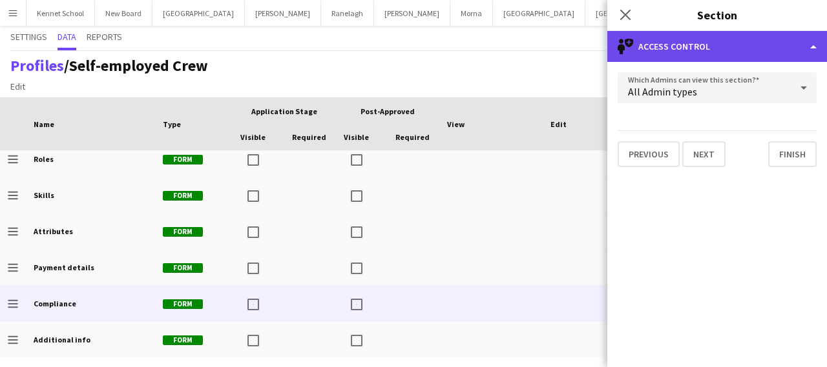
click at [695, 41] on div "single-neutral-shield Access control" at bounding box center [717, 46] width 220 height 31
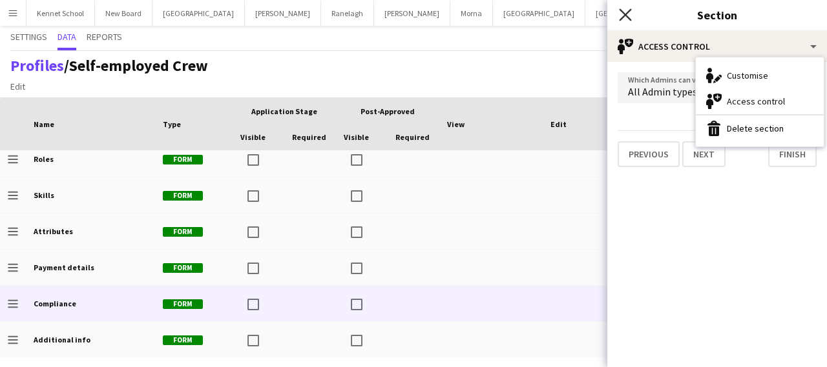
click at [626, 19] on icon "Close pop-in" at bounding box center [625, 14] width 12 height 12
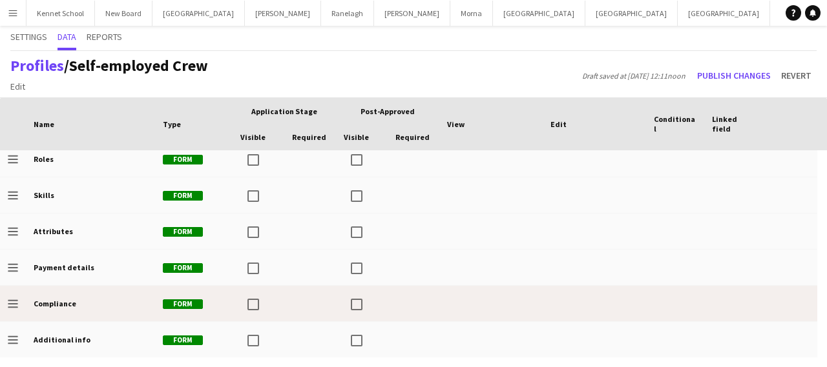
click at [582, 298] on div at bounding box center [593, 304] width 103 height 36
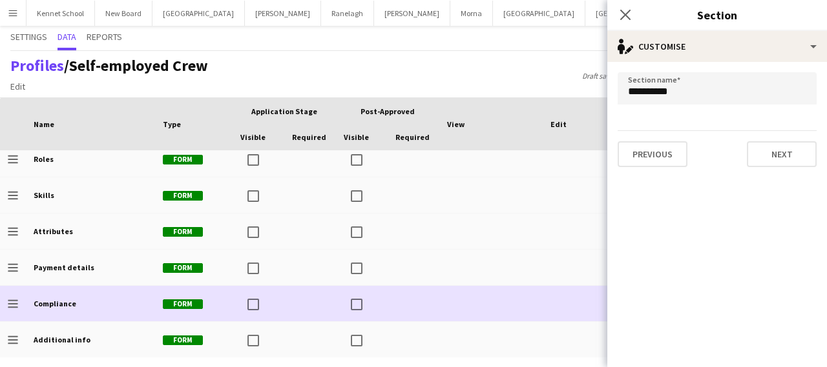
click at [549, 300] on div at bounding box center [593, 304] width 103 height 36
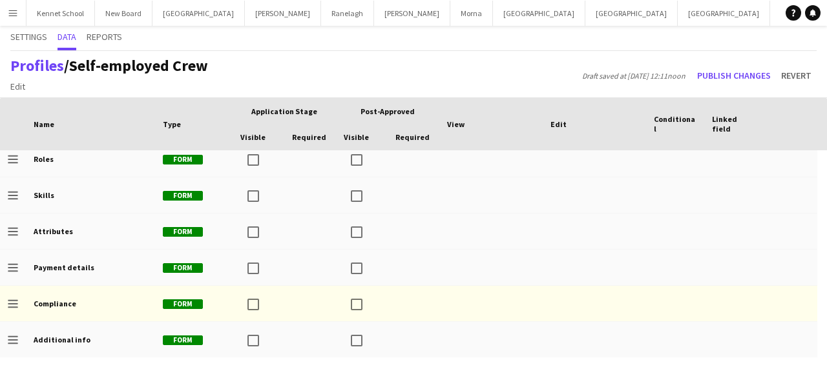
scroll to position [0, 37]
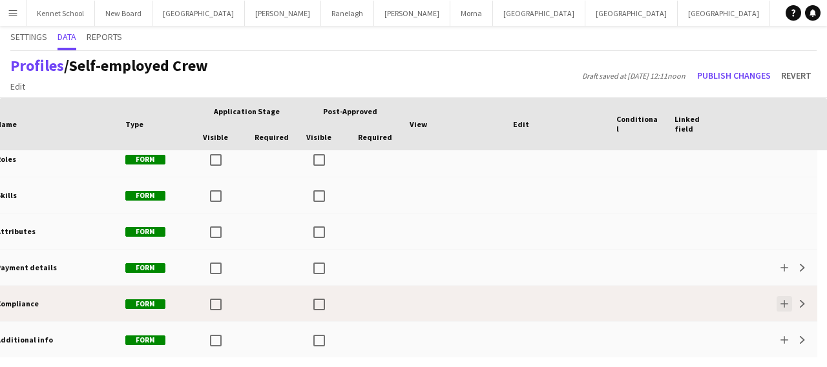
click at [783, 303] on app-icon "Add" at bounding box center [784, 304] width 8 height 8
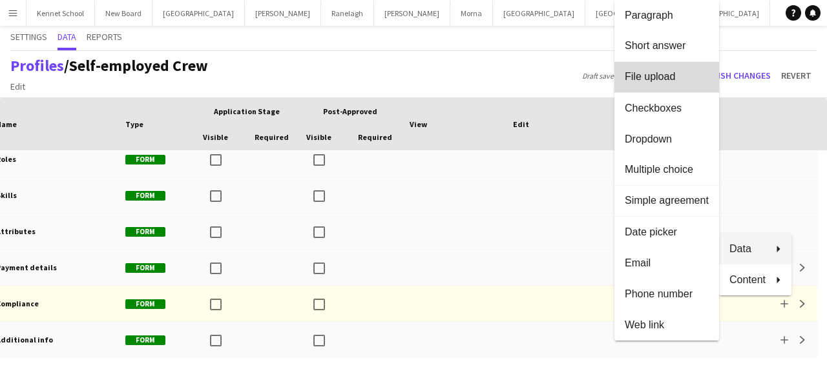
click at [654, 81] on span "File upload" at bounding box center [666, 77] width 84 height 12
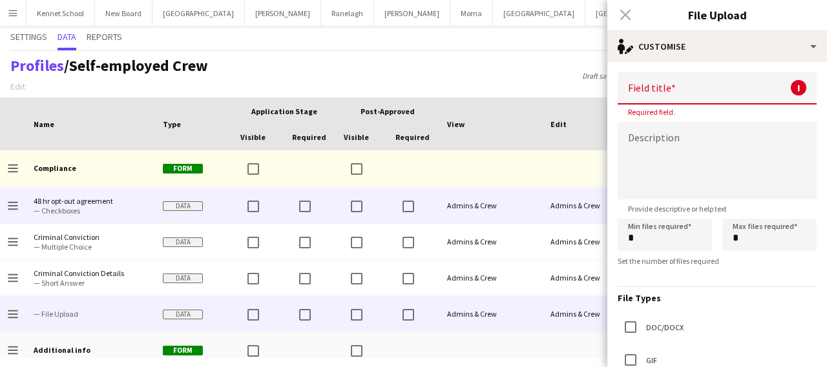
scroll to position [650, 0]
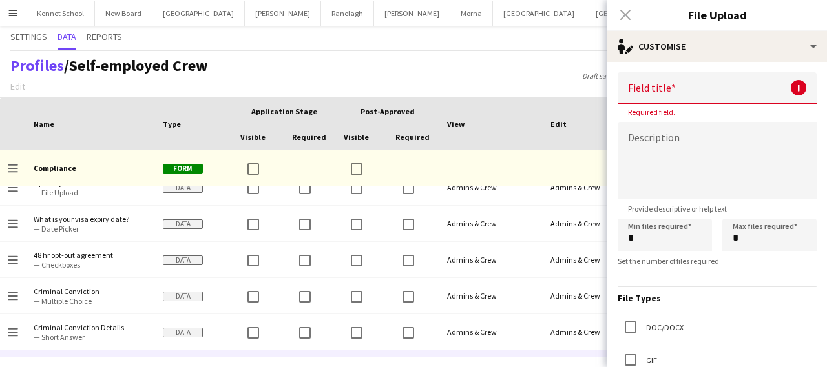
click at [698, 94] on input at bounding box center [716, 88] width 199 height 32
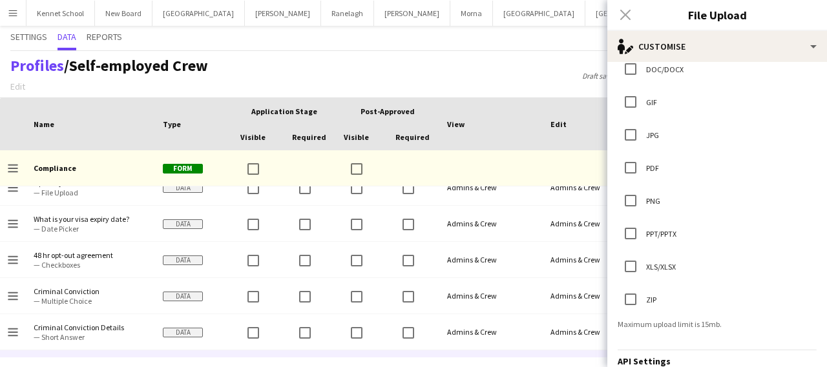
click at [462, 54] on div "Profiles / Self-employed Crew Edit Add section Draft saved at 22nd Sep 12:11noo…" at bounding box center [413, 74] width 827 height 47
drag, startPoint x: 620, startPoint y: 19, endPoint x: 629, endPoint y: 14, distance: 10.1
click at [620, 19] on div "Close pop-in" at bounding box center [625, 15] width 36 height 30
click at [624, 15] on div "Close pop-in" at bounding box center [625, 15] width 36 height 30
click at [539, 65] on div "Profiles / Self-employed Crew Edit Add section Draft saved at 22nd Sep 12:11noo…" at bounding box center [413, 74] width 827 height 47
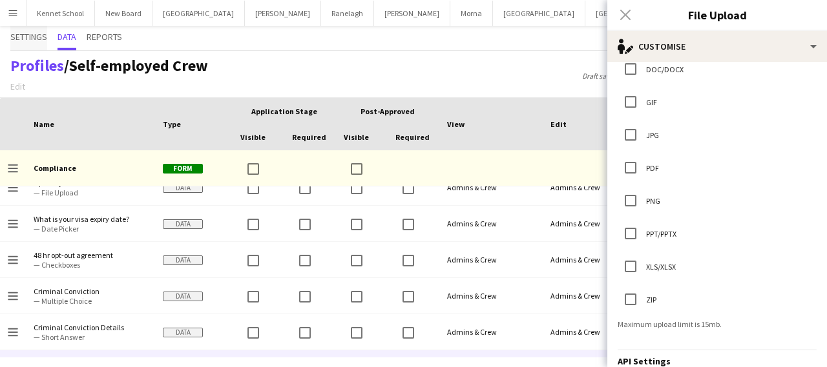
click at [28, 43] on span "Settings" at bounding box center [28, 38] width 37 height 25
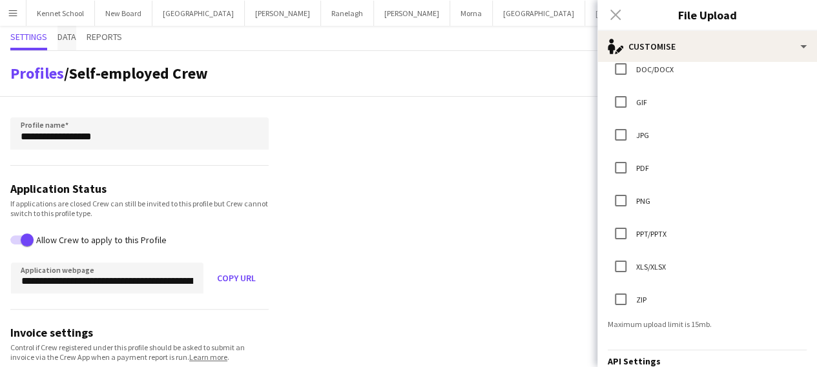
click at [60, 37] on span "Data" at bounding box center [66, 36] width 19 height 9
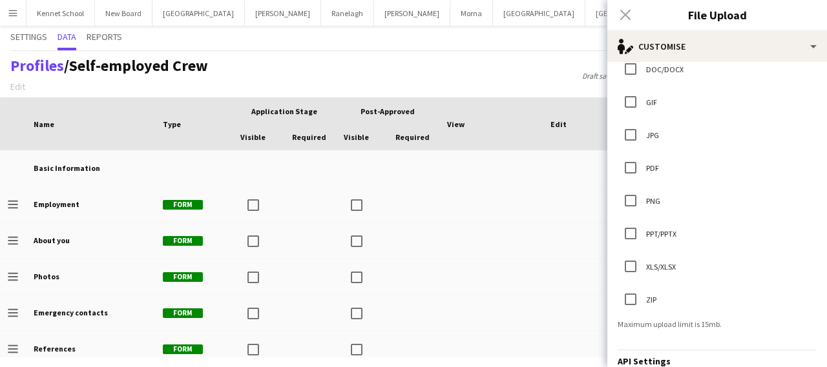
click at [17, 15] on app-icon "Menu" at bounding box center [13, 13] width 10 height 10
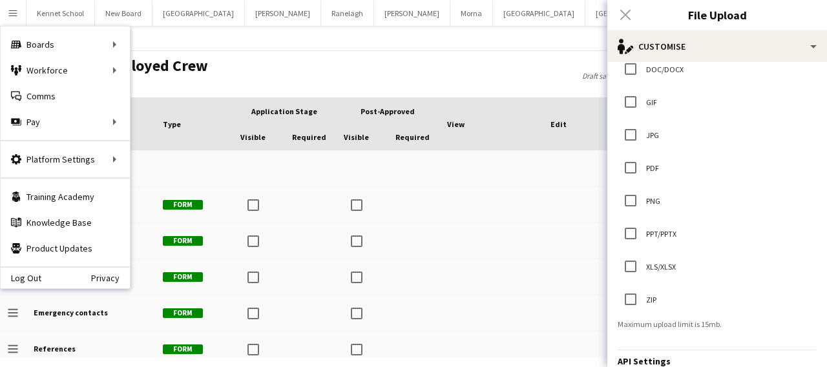
click at [364, 68] on div "Profiles / Self-employed Crew Edit Add section Draft saved at 22nd Sep 12:11noo…" at bounding box center [413, 74] width 827 height 47
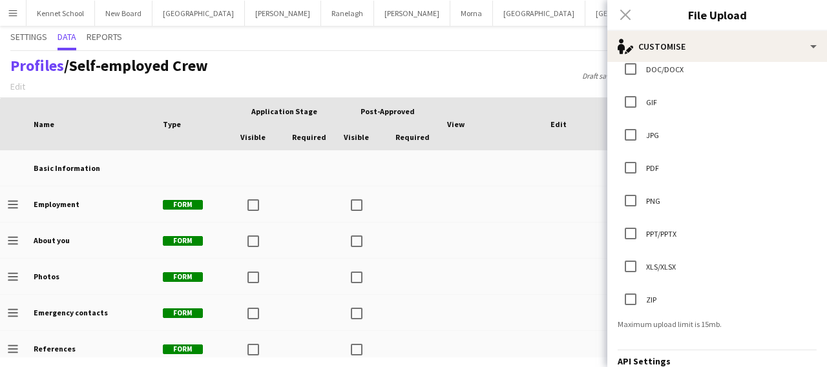
click at [625, 21] on div "Close pop-in" at bounding box center [625, 15] width 36 height 30
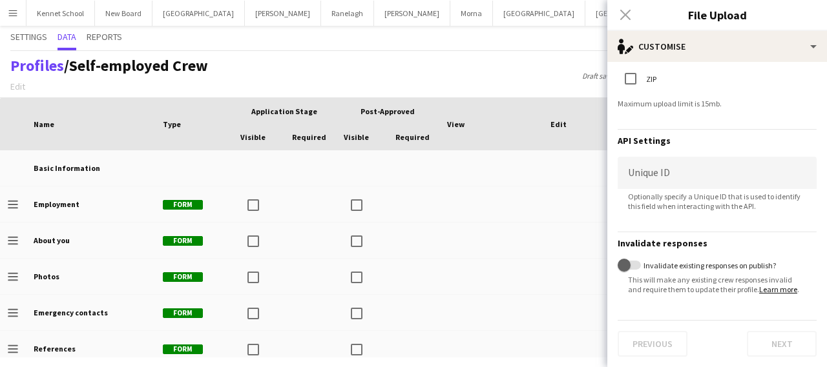
scroll to position [491, 0]
click at [624, 15] on div "Close pop-in" at bounding box center [625, 15] width 36 height 30
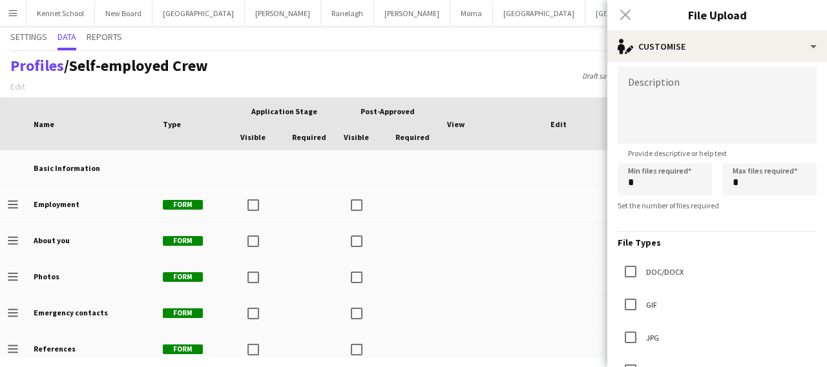
scroll to position [0, 0]
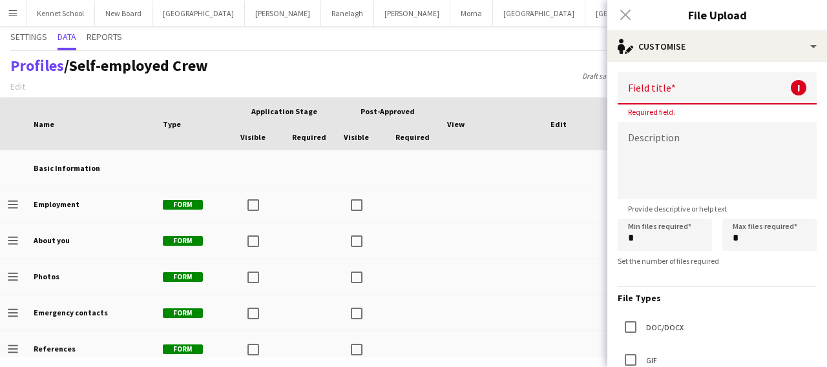
click at [626, 16] on div "Close pop-in" at bounding box center [625, 15] width 36 height 30
click at [544, 61] on div "Profiles / Self-employed Crew Edit Add section Draft saved at 22nd Sep 12:11noo…" at bounding box center [413, 74] width 827 height 47
click at [625, 19] on div "Close pop-in" at bounding box center [625, 15] width 36 height 30
click at [23, 41] on span "Settings" at bounding box center [28, 36] width 37 height 9
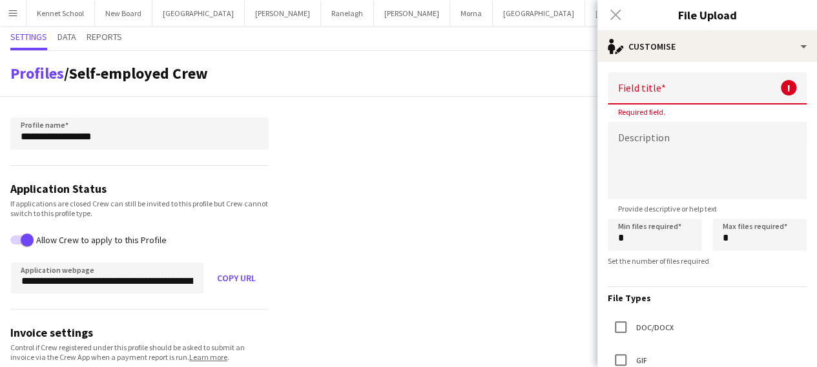
click at [621, 12] on div "Close pop-in" at bounding box center [615, 15] width 36 height 30
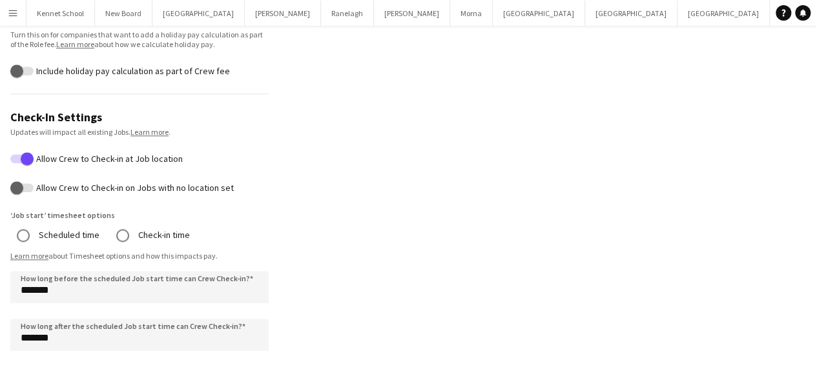
scroll to position [552, 0]
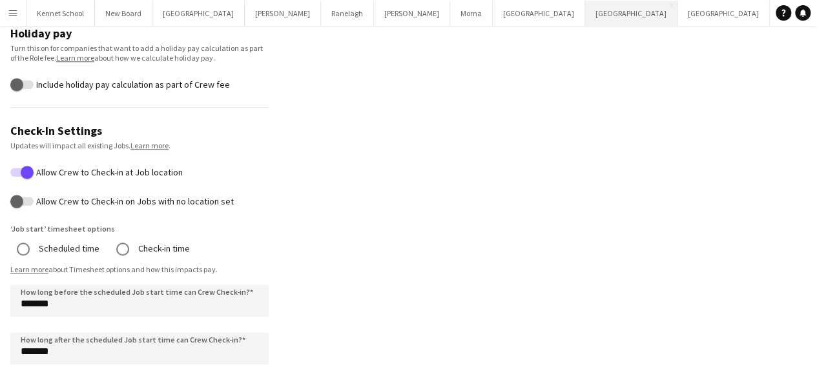
click at [585, 10] on button "[GEOGRAPHIC_DATA] Close" at bounding box center [631, 13] width 92 height 25
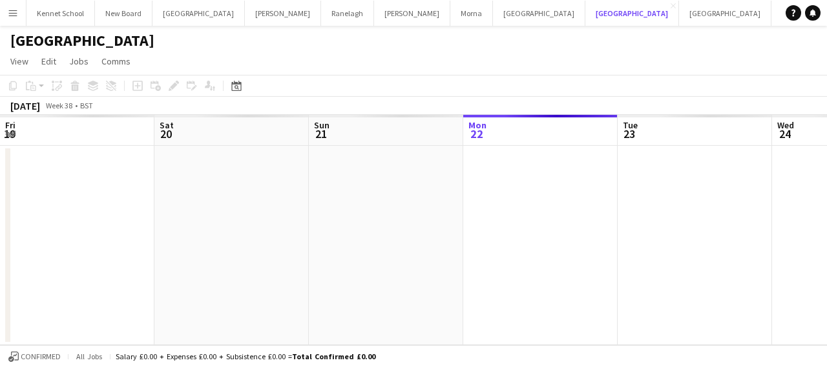
scroll to position [0, 309]
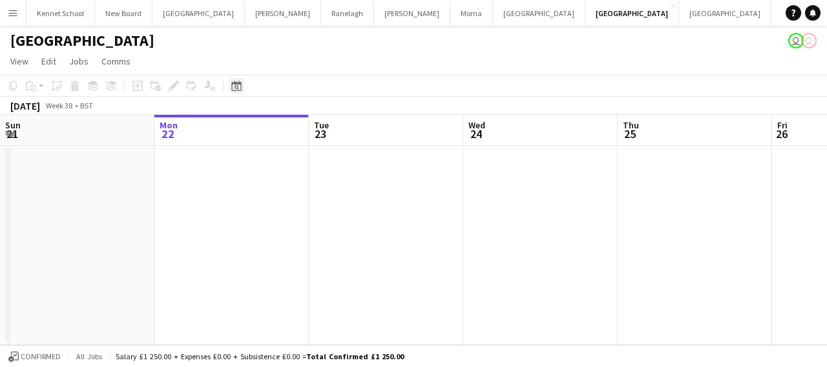
click at [229, 87] on div "Date picker" at bounding box center [236, 85] width 15 height 15
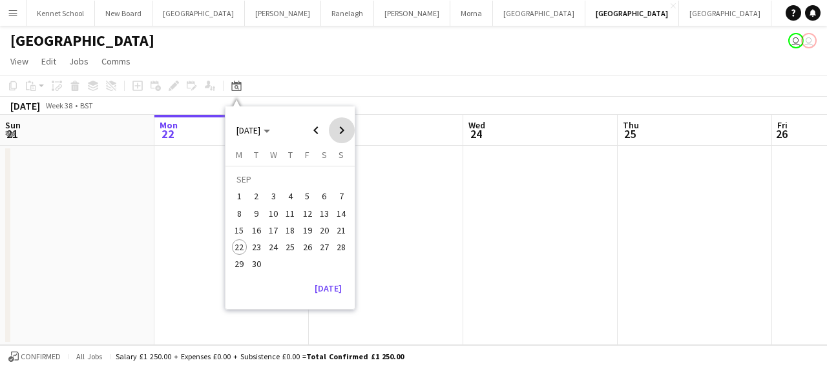
click at [340, 136] on span "Next month" at bounding box center [342, 131] width 26 height 26
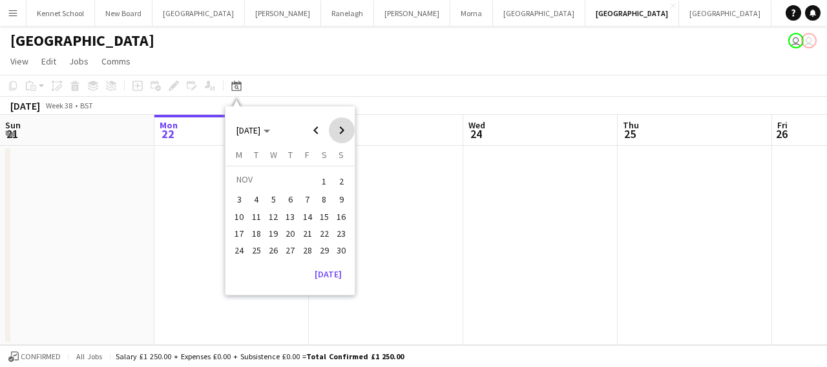
click at [340, 136] on span "Next month" at bounding box center [342, 131] width 26 height 26
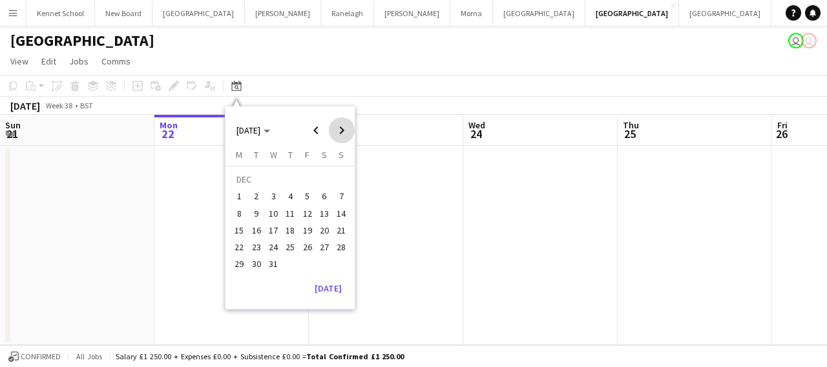
click at [340, 136] on span "Next month" at bounding box center [342, 131] width 26 height 26
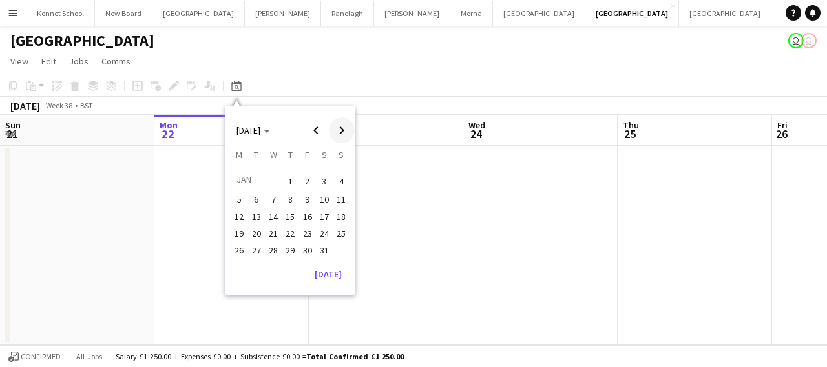
click at [340, 136] on span "Next month" at bounding box center [342, 131] width 26 height 26
click at [339, 136] on span "Next month" at bounding box center [342, 131] width 26 height 26
click at [338, 138] on span "Next month" at bounding box center [342, 131] width 26 height 26
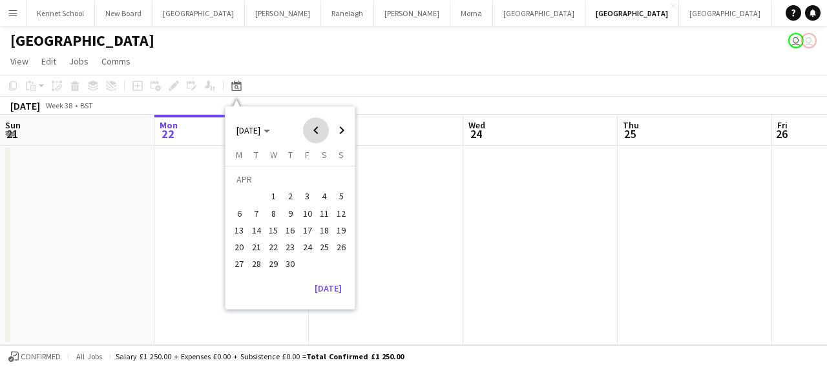
click at [311, 130] on span "Previous month" at bounding box center [316, 131] width 26 height 26
click at [320, 232] on span "21" at bounding box center [323, 233] width 15 height 15
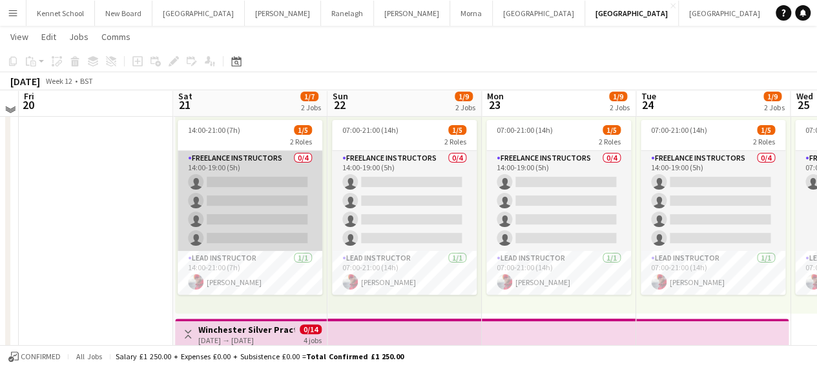
scroll to position [0, 0]
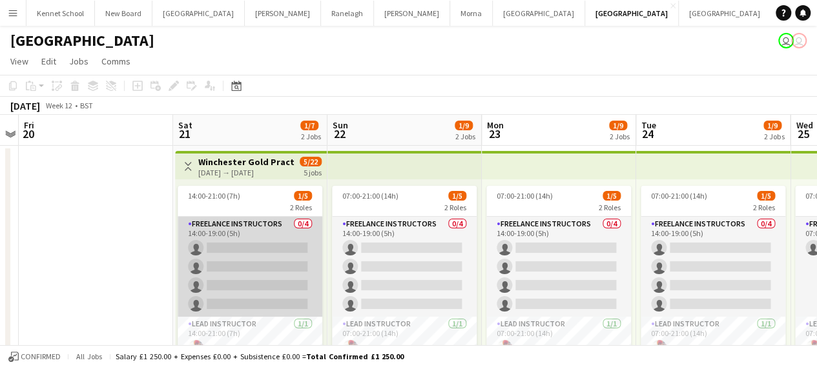
click at [236, 244] on app-card-role "Freelance Instructors 0/4 14:00-19:00 (5h) single-neutral-actions single-neutra…" at bounding box center [250, 267] width 145 height 100
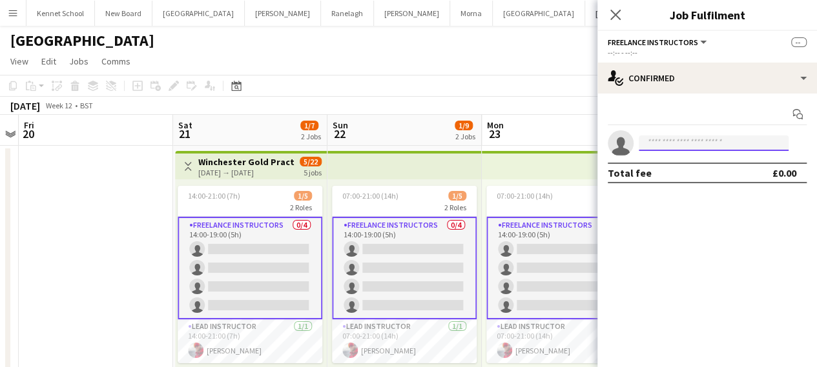
click at [651, 145] on input at bounding box center [714, 143] width 150 height 15
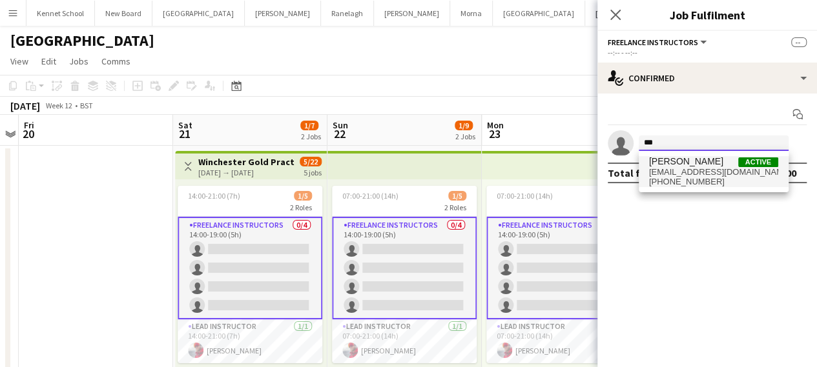
type input "***"
click at [676, 170] on span "[EMAIL_ADDRESS][DOMAIN_NAME]" at bounding box center [713, 172] width 129 height 10
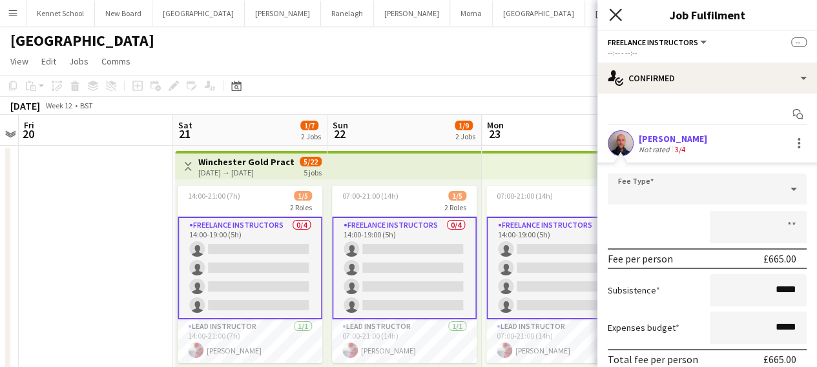
click at [618, 9] on icon "Close pop-in" at bounding box center [615, 14] width 12 height 12
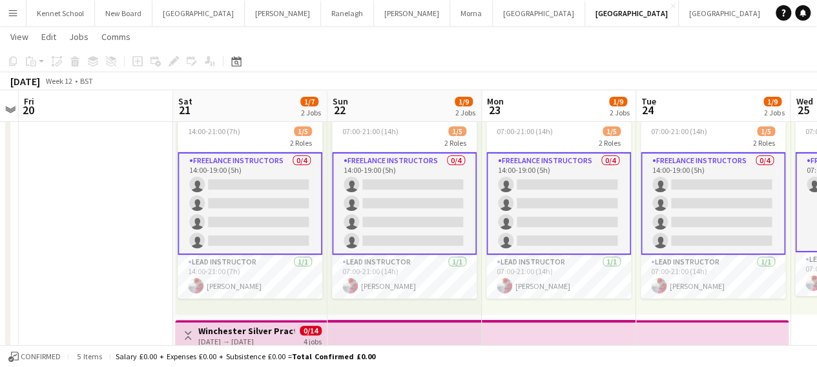
scroll to position [129, 0]
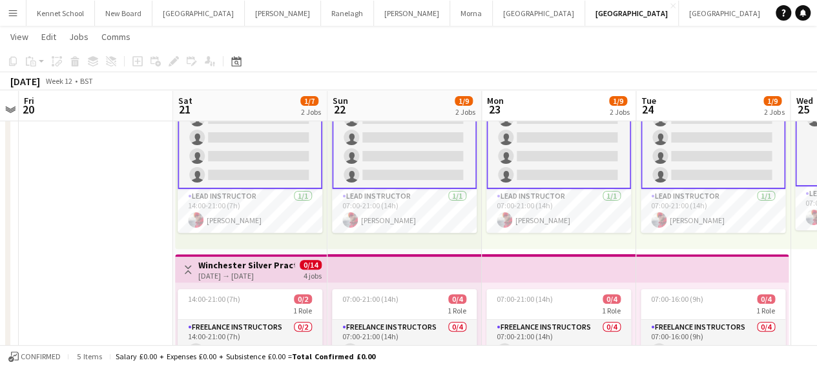
click at [132, 245] on app-date-cell at bounding box center [96, 251] width 154 height 473
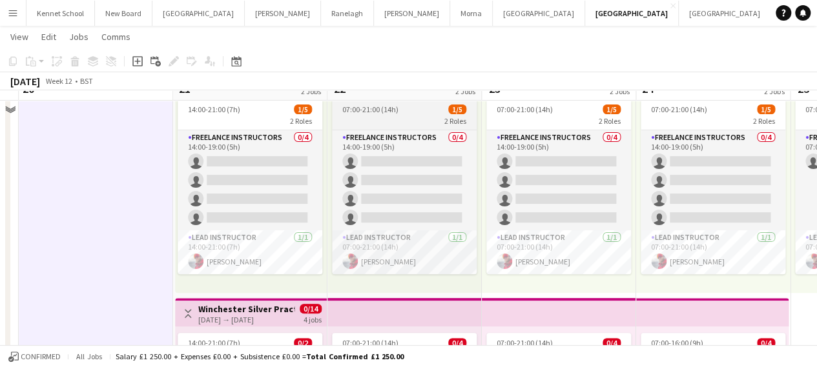
scroll to position [65, 0]
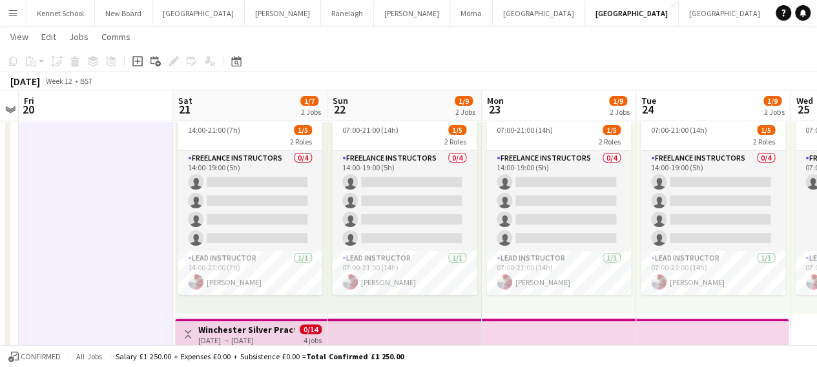
click at [92, 211] on app-date-cell at bounding box center [96, 316] width 154 height 473
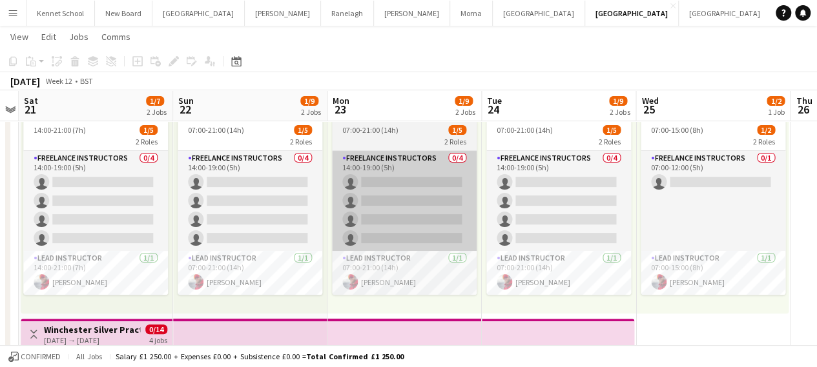
scroll to position [0, 599]
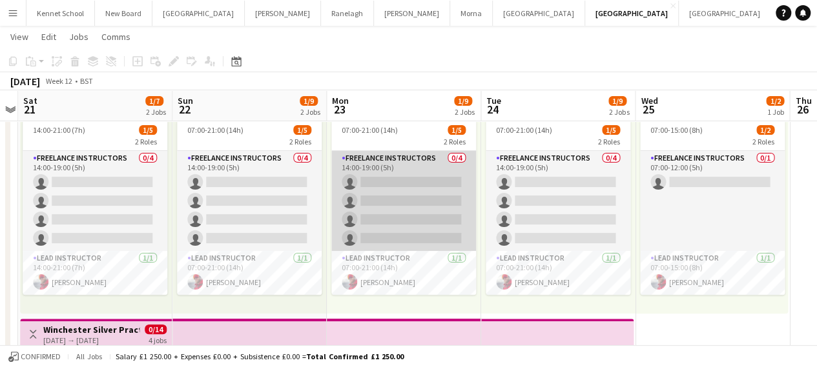
click at [395, 180] on app-card-role "Freelance Instructors 0/4 14:00-19:00 (5h) single-neutral-actions single-neutra…" at bounding box center [403, 201] width 145 height 100
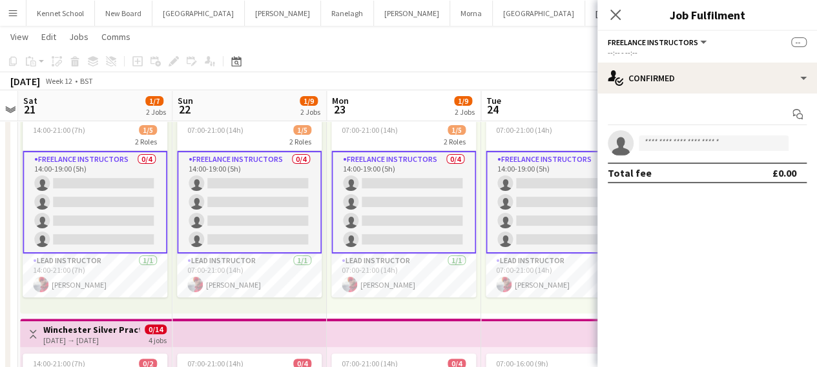
click at [389, 186] on app-card-role "Freelance Instructors 0/4 14:00-19:00 (5h) single-neutral-actions single-neutra…" at bounding box center [403, 202] width 145 height 103
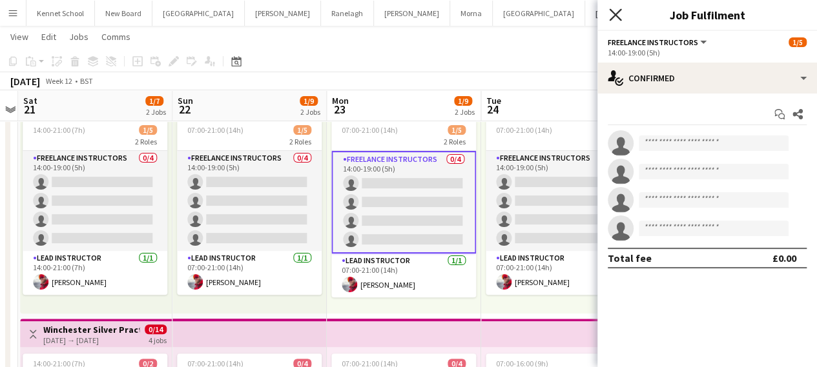
click at [612, 15] on icon "Close pop-in" at bounding box center [615, 14] width 12 height 12
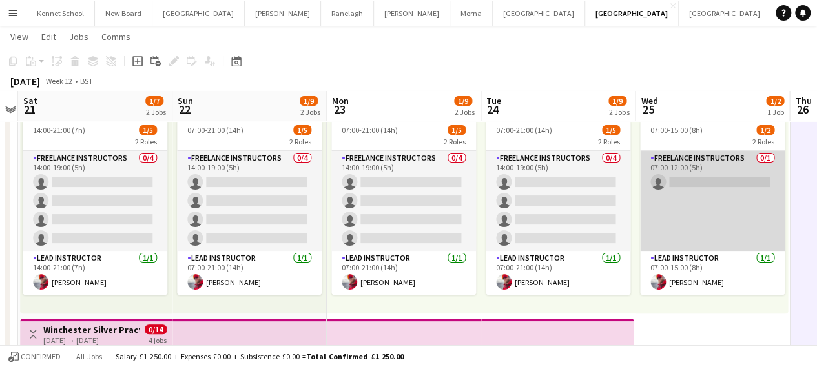
click at [723, 186] on app-card-role "Freelance Instructors 0/1 07:00-12:00 (5h) single-neutral-actions" at bounding box center [712, 201] width 145 height 100
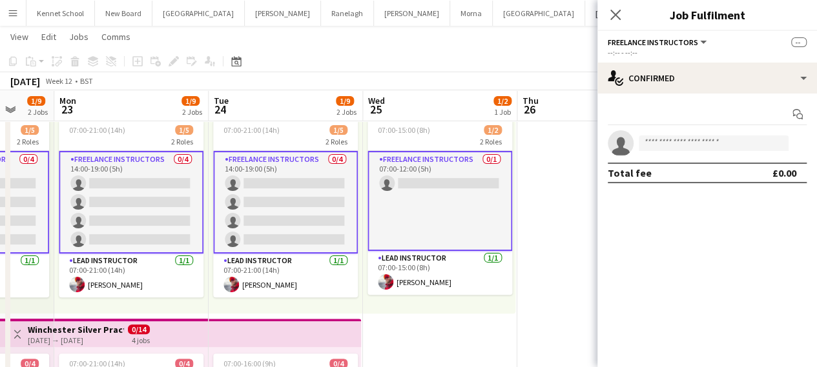
scroll to position [0, 566]
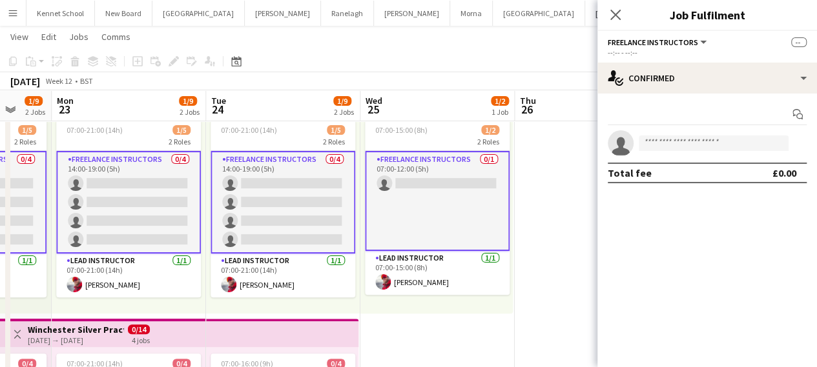
drag, startPoint x: 546, startPoint y: 158, endPoint x: 272, endPoint y: 179, distance: 274.6
click at [272, 179] on app-calendar-viewport "Thu 19 Fri 20 Sat 21 1/7 2 Jobs Sun 22 1/9 2 Jobs Mon 23 1/9 2 Jobs Tue 24 1/9 …" at bounding box center [408, 269] width 817 height 567
click at [430, 188] on app-card-role "Freelance Instructors 0/1 07:00-12:00 (5h) single-neutral-actions" at bounding box center [437, 201] width 145 height 100
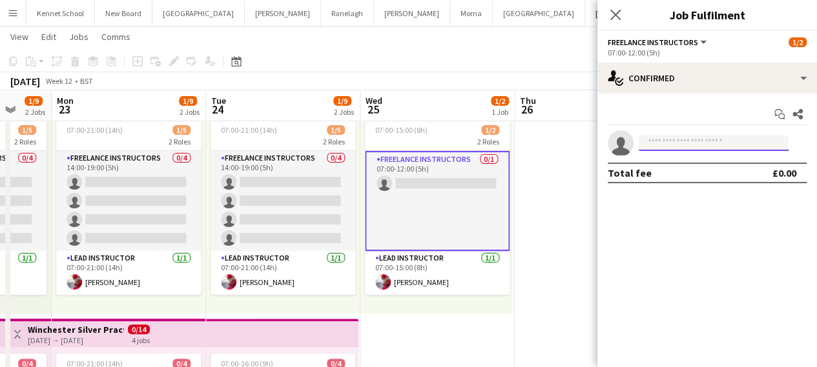
click at [666, 142] on input at bounding box center [714, 143] width 150 height 15
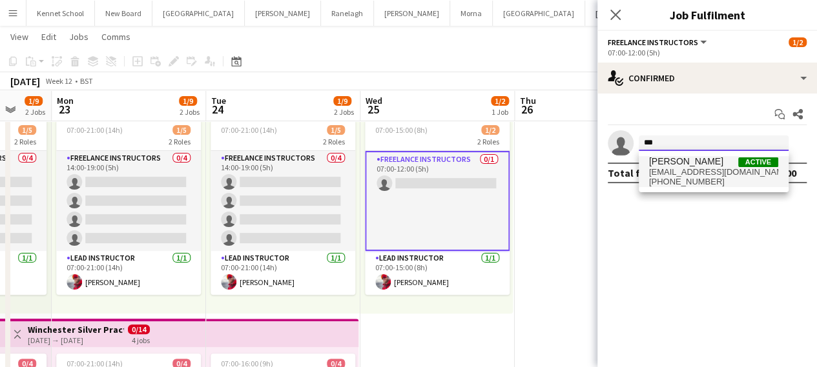
type input "***"
click at [674, 178] on span "[PHONE_NUMBER]" at bounding box center [713, 182] width 129 height 10
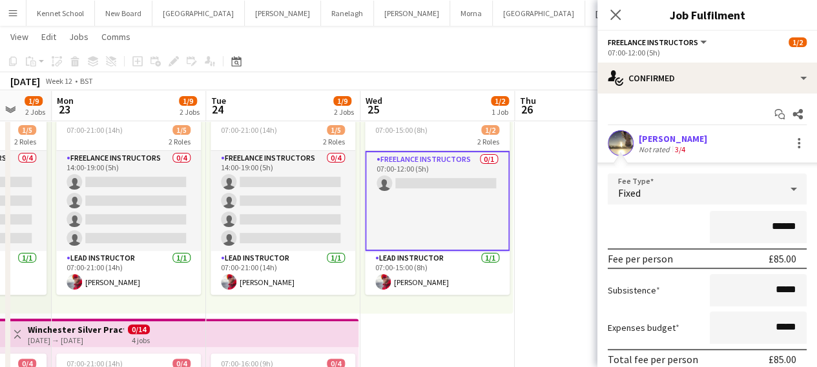
scroll to position [65, 0]
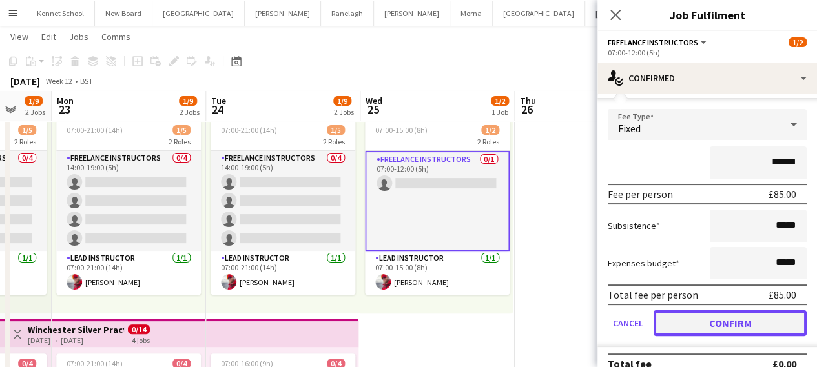
click at [691, 326] on button "Confirm" at bounding box center [729, 324] width 153 height 26
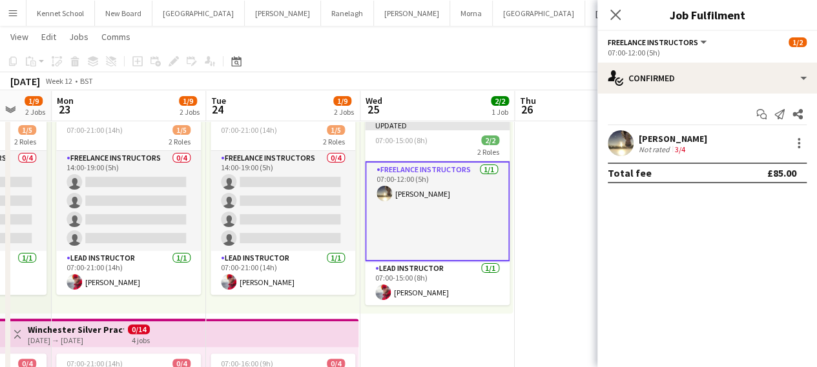
scroll to position [0, 0]
click at [618, 19] on icon at bounding box center [615, 15] width 10 height 10
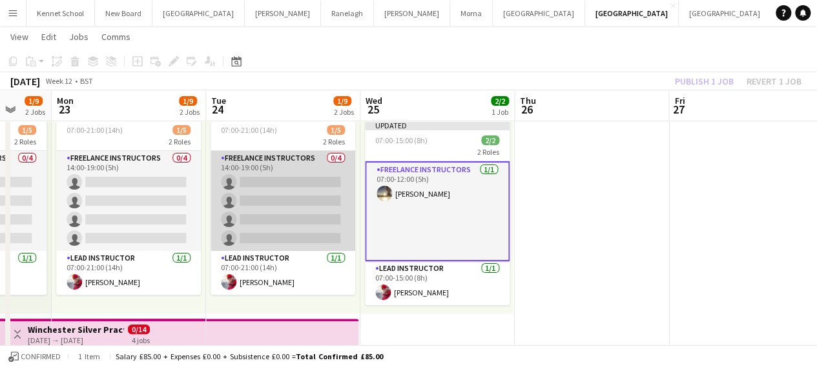
click at [216, 198] on app-card-role "Freelance Instructors 0/4 14:00-19:00 (5h) single-neutral-actions single-neutra…" at bounding box center [283, 201] width 145 height 100
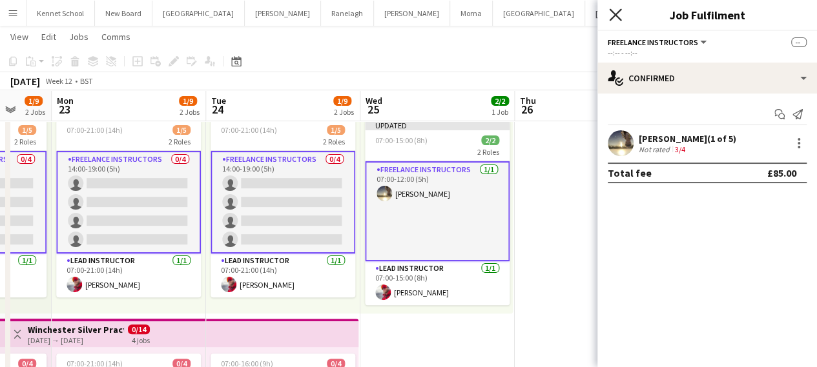
click at [612, 19] on icon at bounding box center [615, 14] width 12 height 12
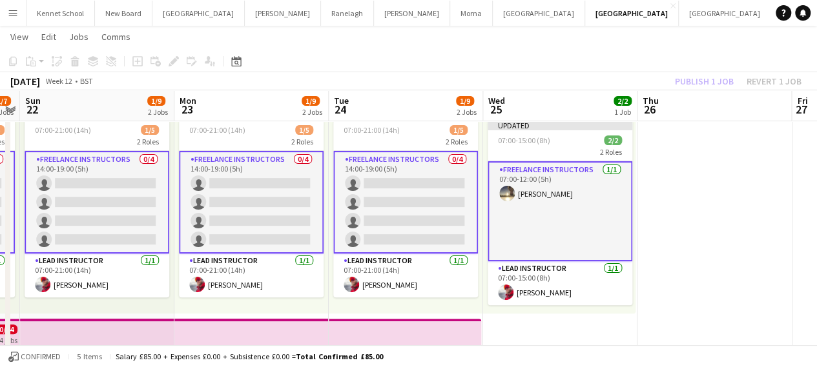
drag, startPoint x: 518, startPoint y: 320, endPoint x: 593, endPoint y: 344, distance: 78.8
click at [597, 344] on app-calendar-viewport "Thu 19 Fri 20 Sat 21 1/7 2 Jobs Sun 22 1/9 2 Jobs Mon 23 1/9 2 Jobs Tue 24 1/9 …" at bounding box center [408, 269] width 817 height 567
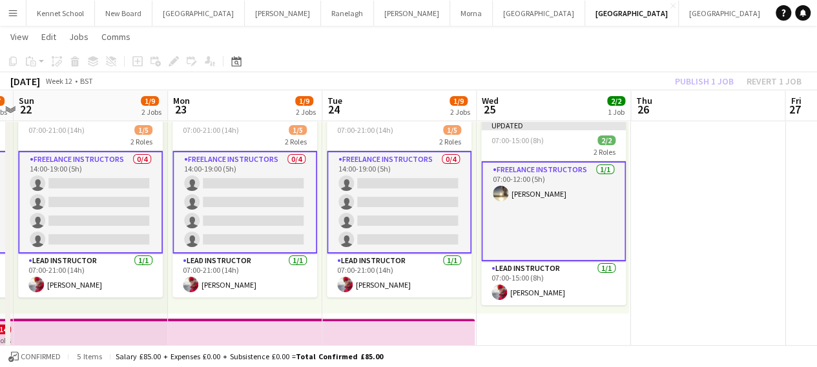
click at [673, 211] on app-date-cell at bounding box center [708, 316] width 154 height 473
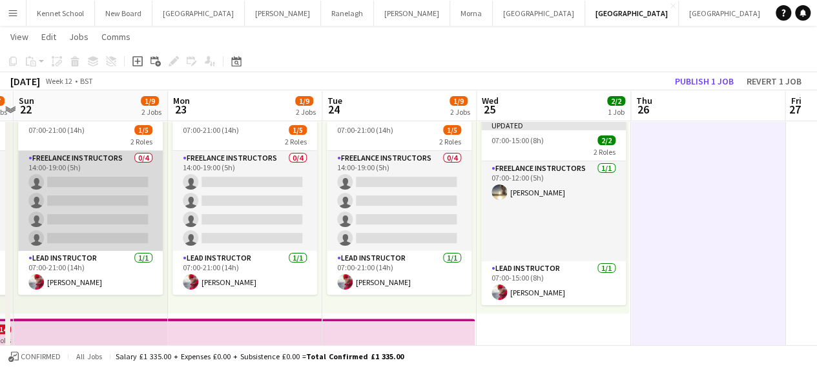
click at [92, 194] on app-card-role "Freelance Instructors 0/4 14:00-19:00 (5h) single-neutral-actions single-neutra…" at bounding box center [90, 201] width 145 height 100
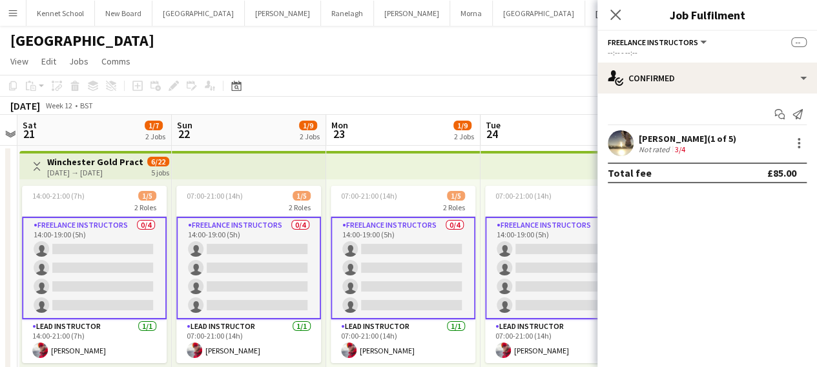
scroll to position [0, 283]
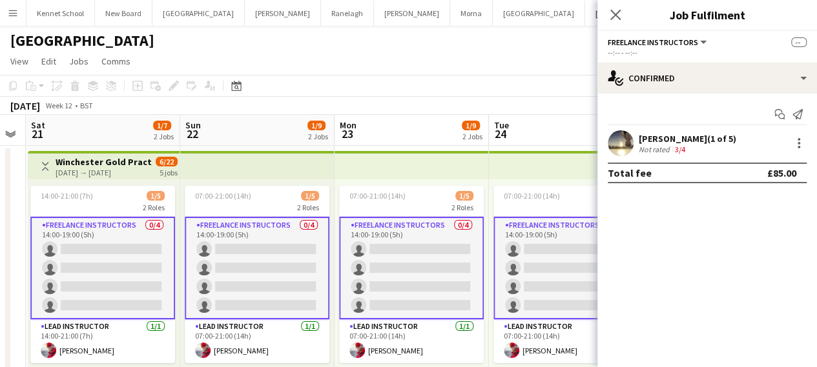
drag, startPoint x: 196, startPoint y: 279, endPoint x: 363, endPoint y: 277, distance: 166.6
click at [363, 277] on app-calendar-viewport "Thu 19 Fri 20 Sat 21 1/7 2 Jobs Sun 22 1/9 2 Jobs Mon 23 1/9 2 Jobs Tue 24 1/9 …" at bounding box center [408, 367] width 817 height 504
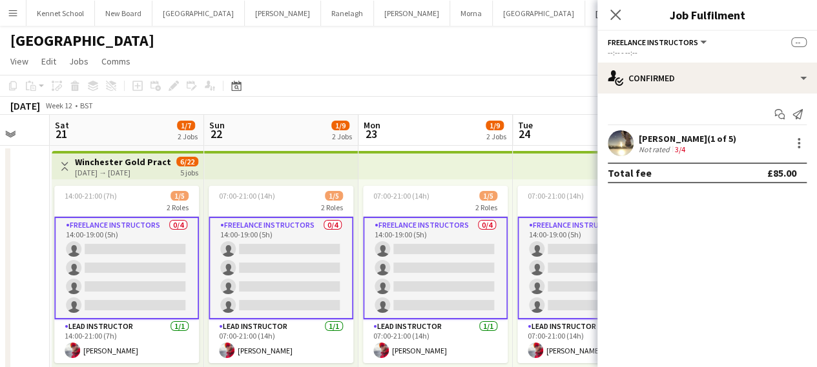
scroll to position [0, 412]
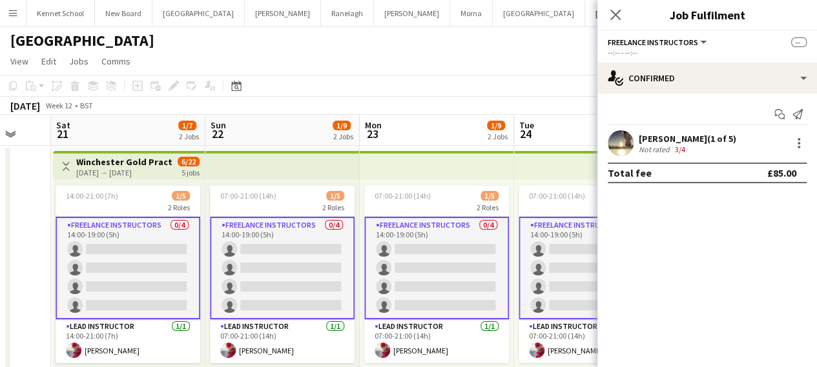
drag, startPoint x: 371, startPoint y: 280, endPoint x: 396, endPoint y: 263, distance: 30.3
click at [396, 263] on app-calendar-viewport "Wed 18 Thu 19 Fri 20 Sat 21 1/7 2 Jobs Sun 22 1/9 2 Jobs Mon 23 1/9 2 Jobs Tue …" at bounding box center [408, 367] width 817 height 504
click at [619, 12] on icon "Close pop-in" at bounding box center [615, 14] width 12 height 12
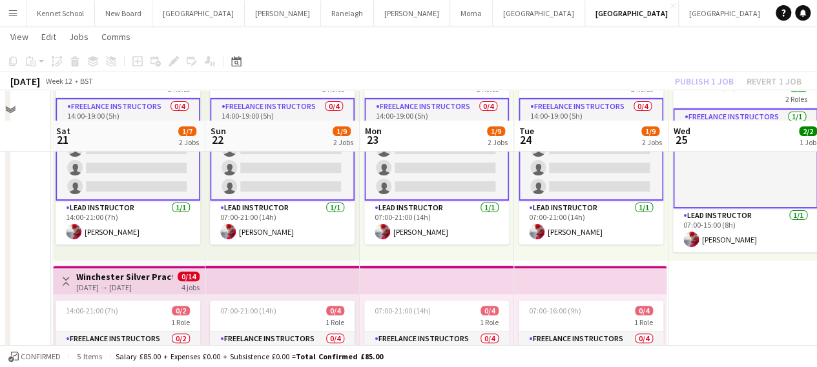
scroll to position [65, 0]
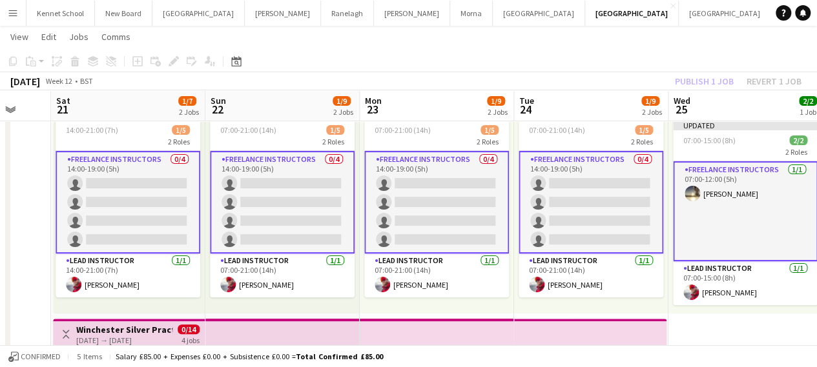
click at [504, 206] on app-card-role "Freelance Instructors 0/4 14:00-19:00 (5h) single-neutral-actions single-neutra…" at bounding box center [436, 202] width 145 height 103
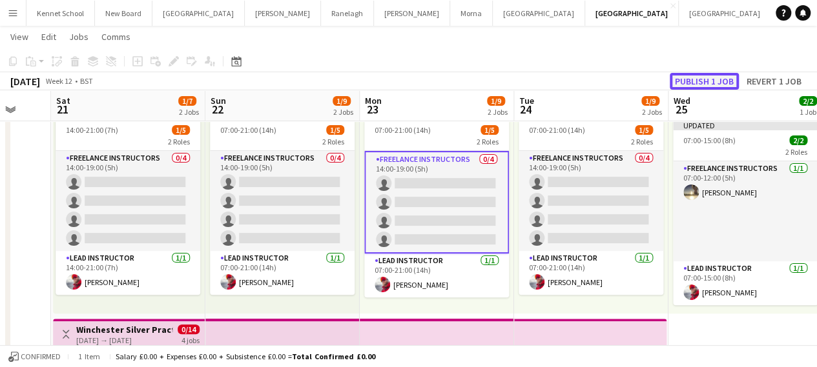
click at [701, 79] on button "Publish 1 job" at bounding box center [704, 81] width 69 height 17
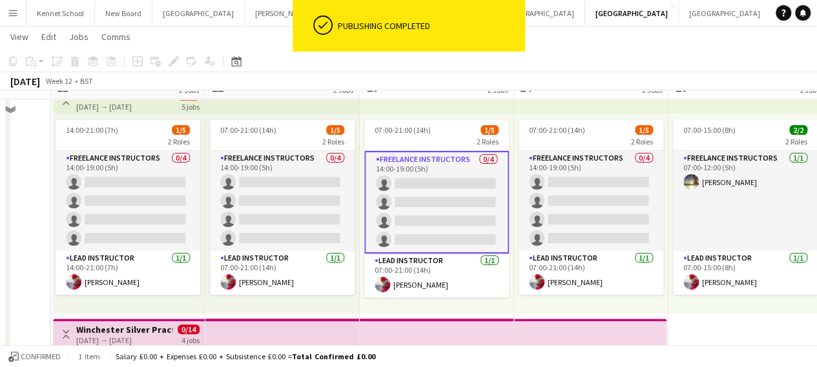
scroll to position [0, 0]
